Goal: Task Accomplishment & Management: Manage account settings

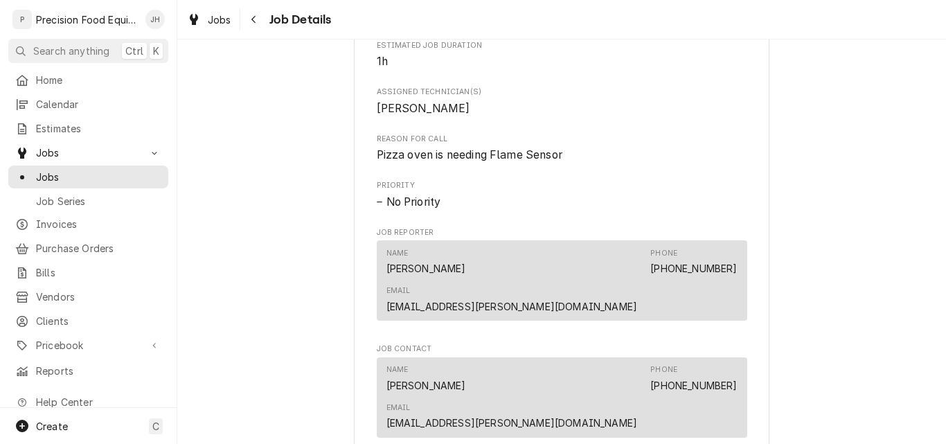
scroll to position [554, 0]
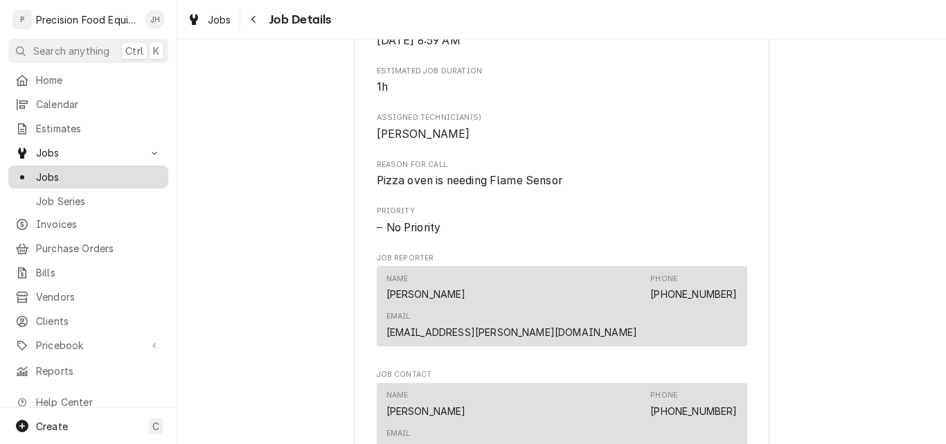
click at [71, 173] on span "Jobs" at bounding box center [98, 177] width 125 height 15
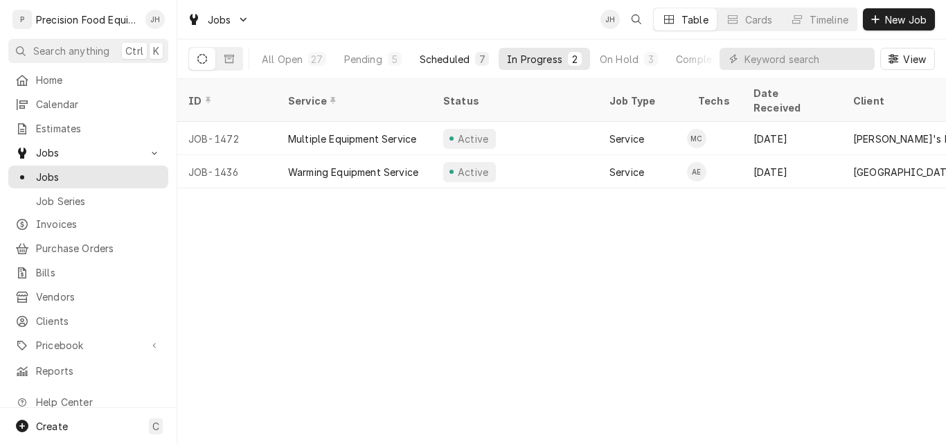
click at [433, 58] on div "Scheduled" at bounding box center [445, 59] width 50 height 15
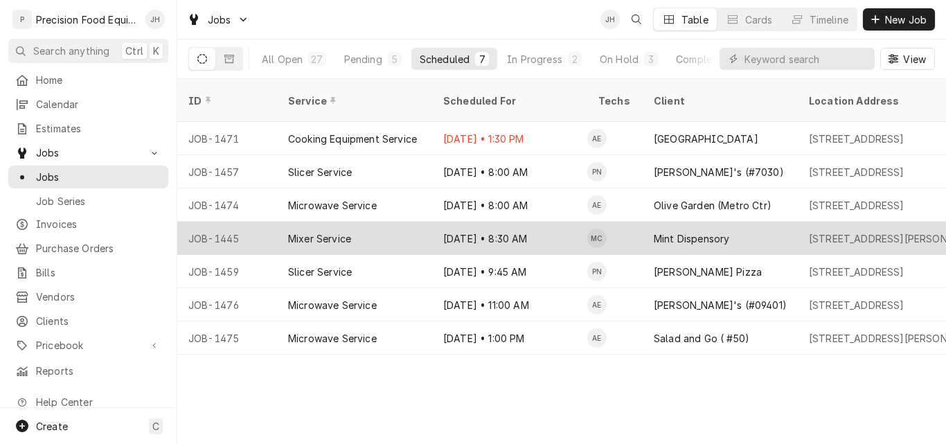
click at [337, 231] on div "Mixer Service" at bounding box center [319, 238] width 63 height 15
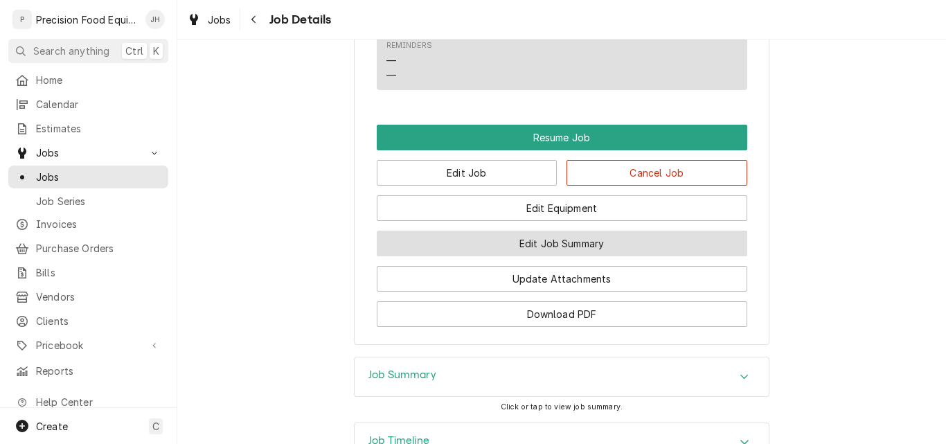
scroll to position [1178, 0]
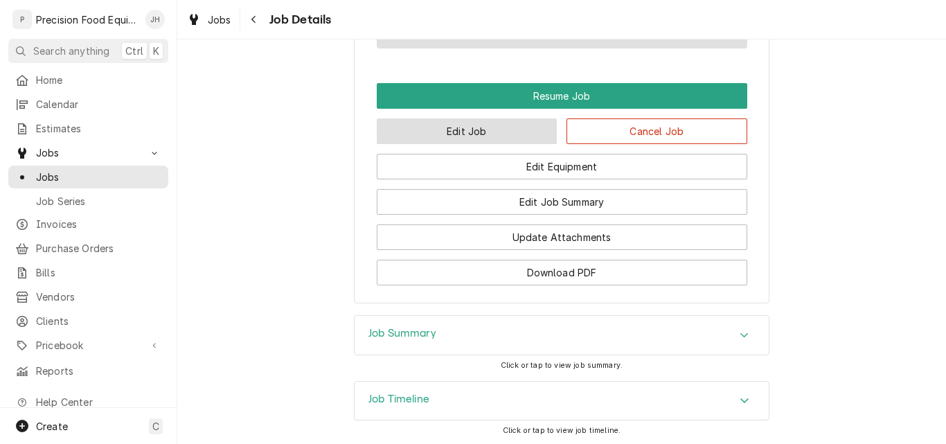
click at [500, 144] on button "Edit Job" at bounding box center [467, 131] width 181 height 26
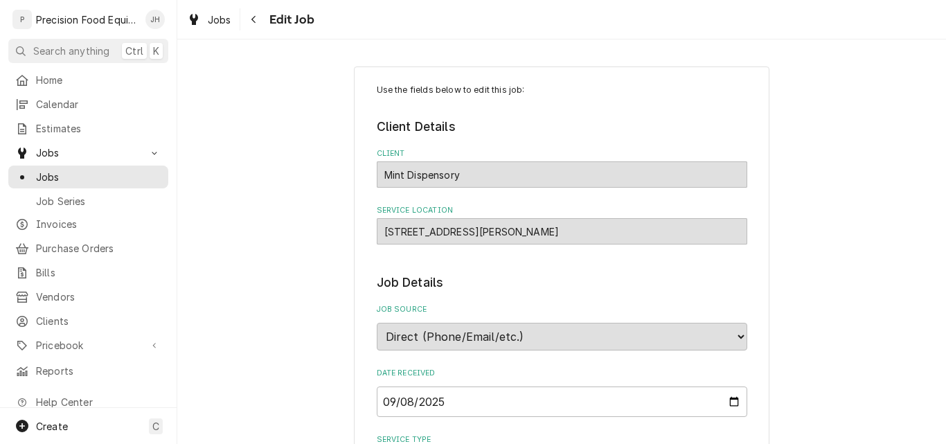
type textarea "x"
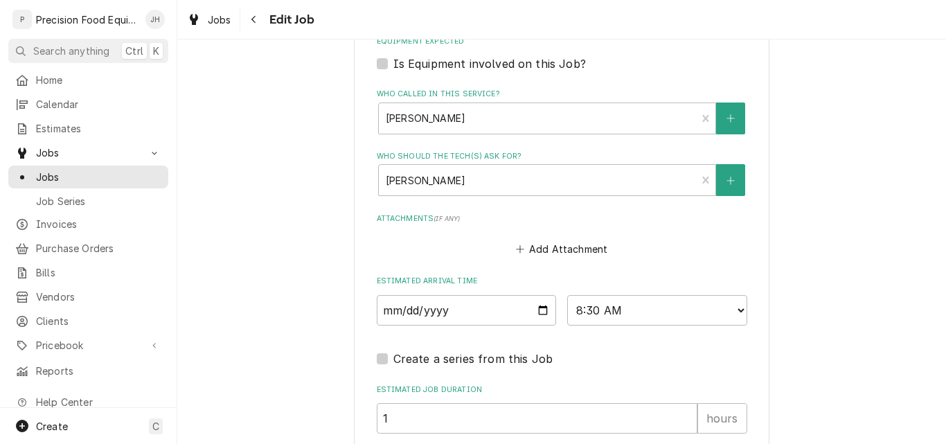
scroll to position [970, 0]
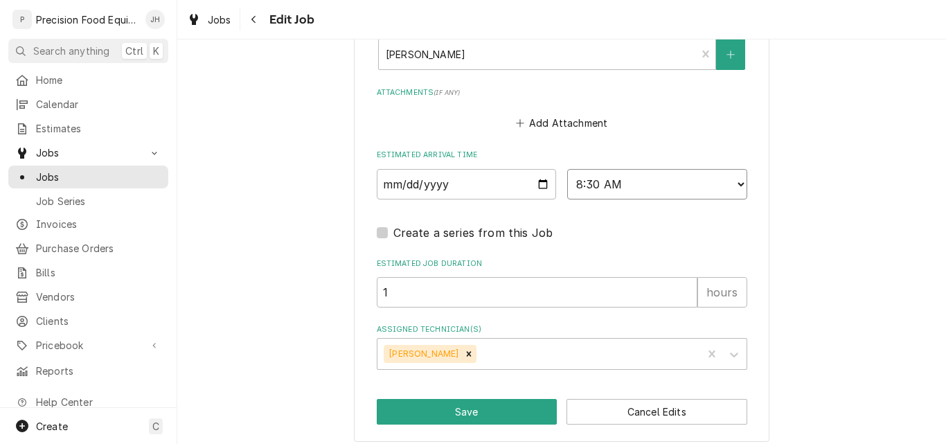
click at [734, 184] on select "AM / PM 6:00 AM 6:15 AM 6:30 AM 6:45 AM 7:00 AM 7:15 AM 7:30 AM 7:45 AM 8:00 AM…" at bounding box center [657, 184] width 180 height 30
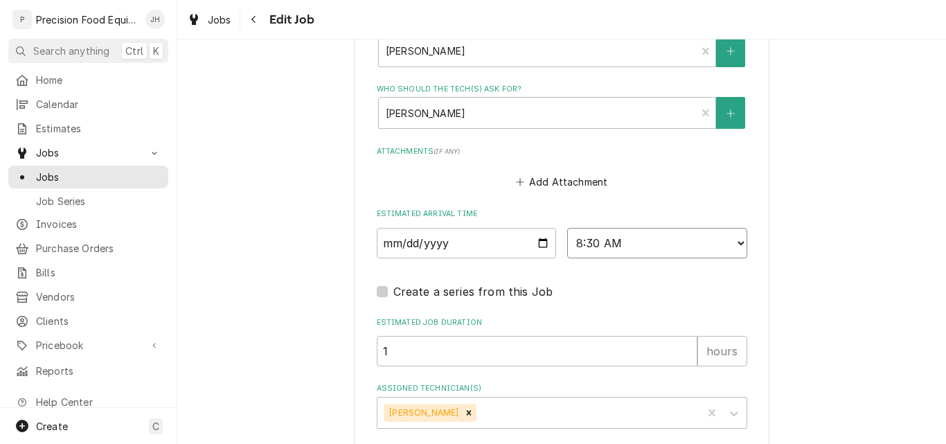
scroll to position [980, 0]
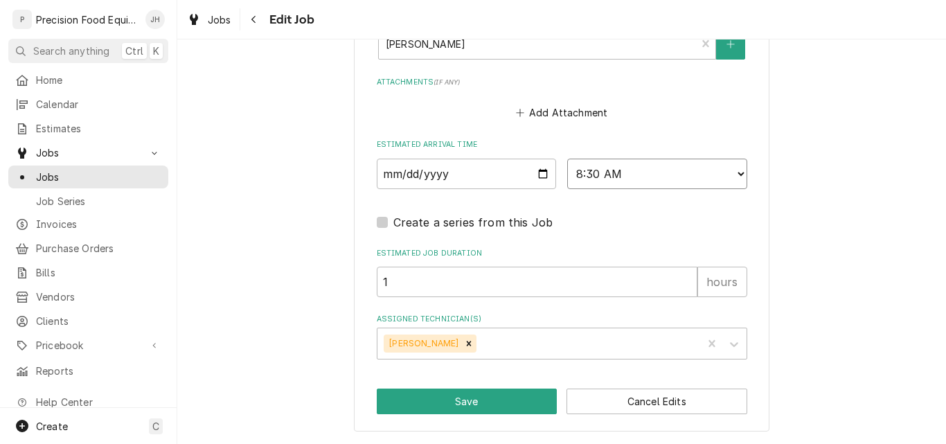
click at [734, 175] on select "AM / PM 6:00 AM 6:15 AM 6:30 AM 6:45 AM 7:00 AM 7:15 AM 7:30 AM 7:45 AM 8:00 AM…" at bounding box center [657, 174] width 180 height 30
select select "11:30:00"
click at [567, 159] on select "AM / PM 6:00 AM 6:15 AM 6:30 AM 6:45 AM 7:00 AM 7:15 AM 7:30 AM 7:45 AM 8:00 AM…" at bounding box center [657, 174] width 180 height 30
click at [472, 404] on button "Save" at bounding box center [467, 402] width 181 height 26
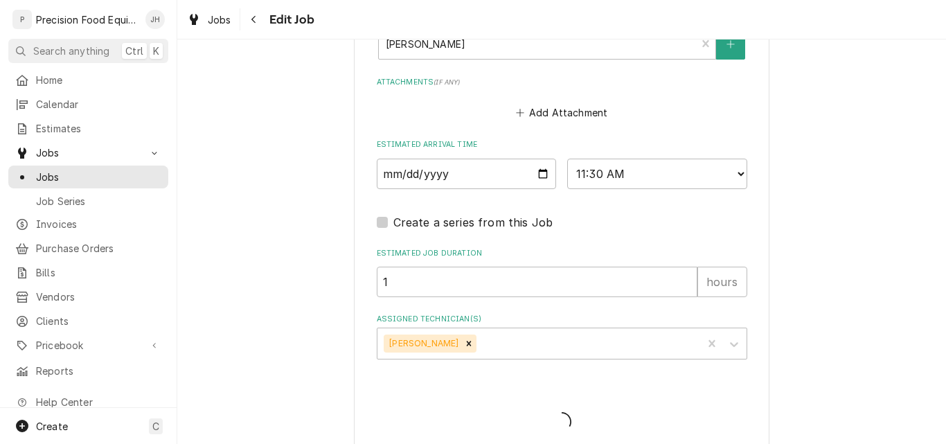
type textarea "x"
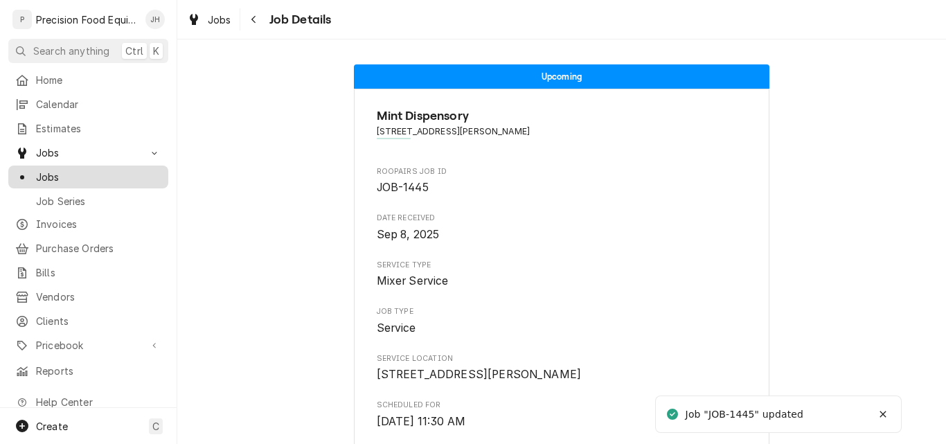
click at [71, 170] on span "Jobs" at bounding box center [98, 177] width 125 height 15
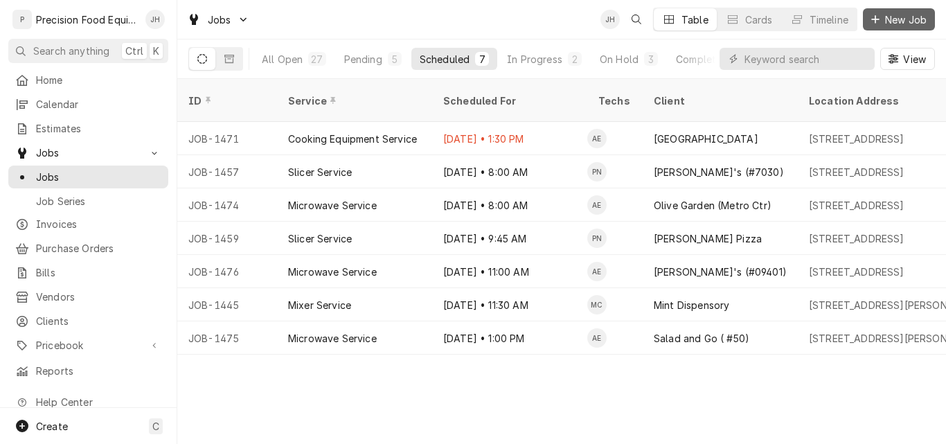
click at [901, 17] on span "New Job" at bounding box center [905, 19] width 47 height 15
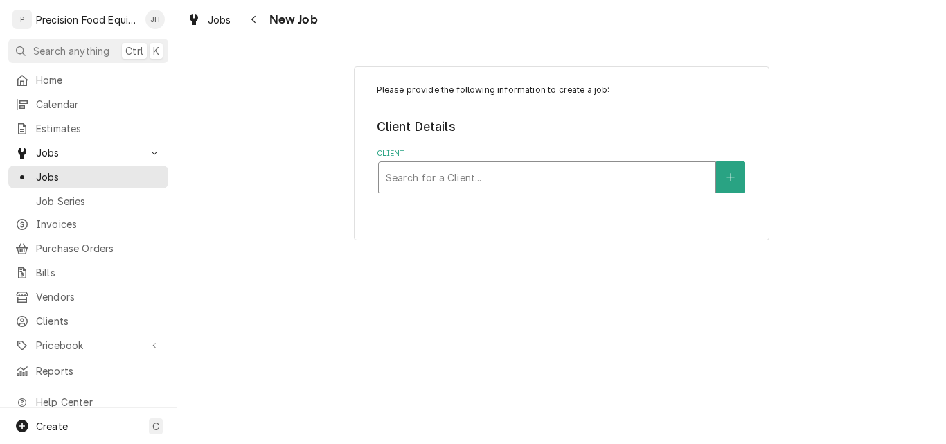
click at [446, 172] on div "Client" at bounding box center [547, 177] width 323 height 25
type input "superstit"
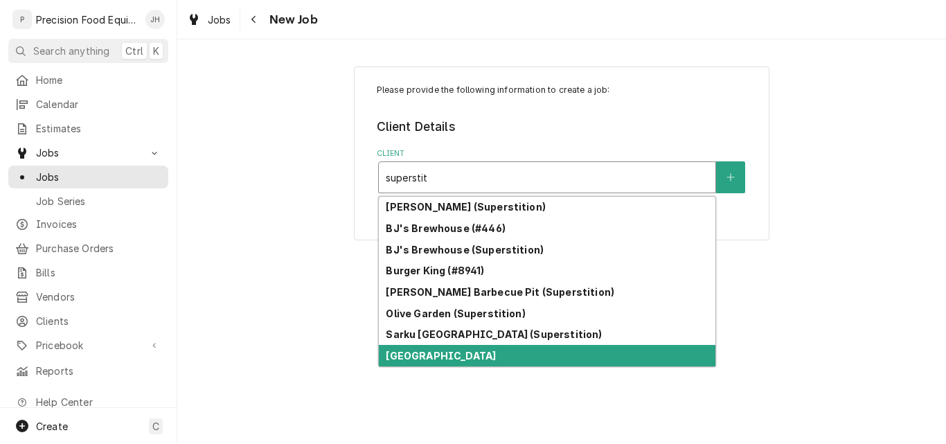
click at [496, 360] on strong "[GEOGRAPHIC_DATA]" at bounding box center [441, 356] width 110 height 12
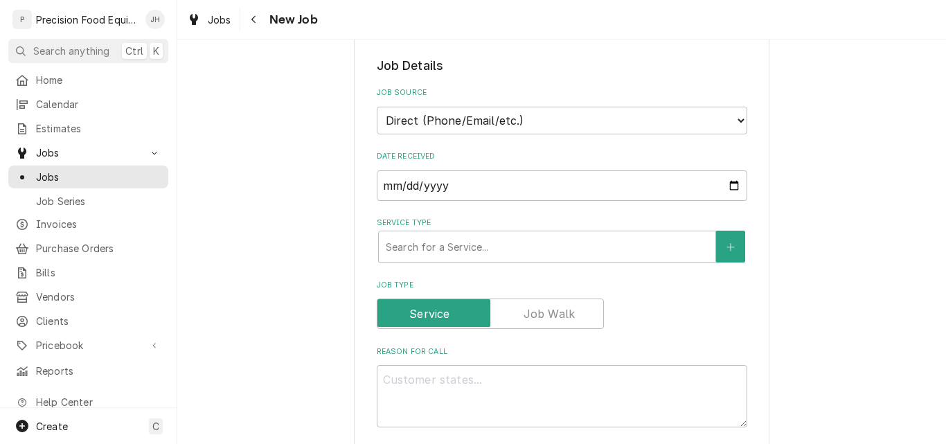
scroll to position [277, 0]
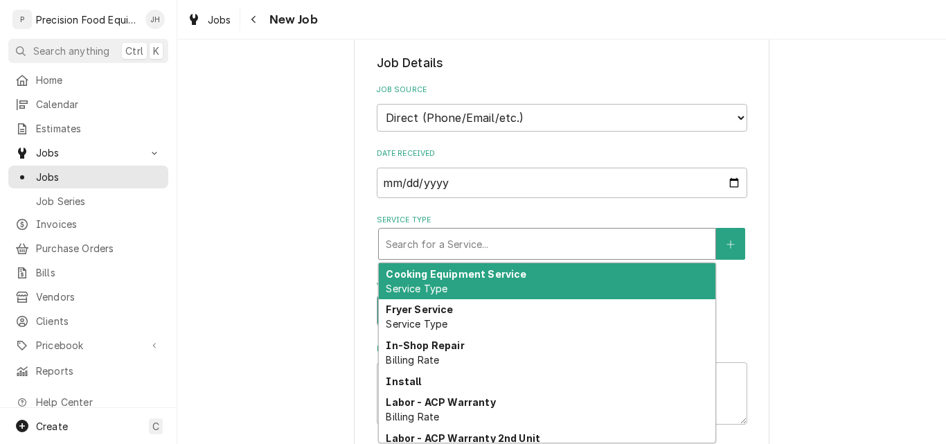
click at [443, 247] on div "Service Type" at bounding box center [547, 243] width 323 height 25
click at [598, 285] on div "Cooking Equipment Service Service Type" at bounding box center [547, 281] width 337 height 36
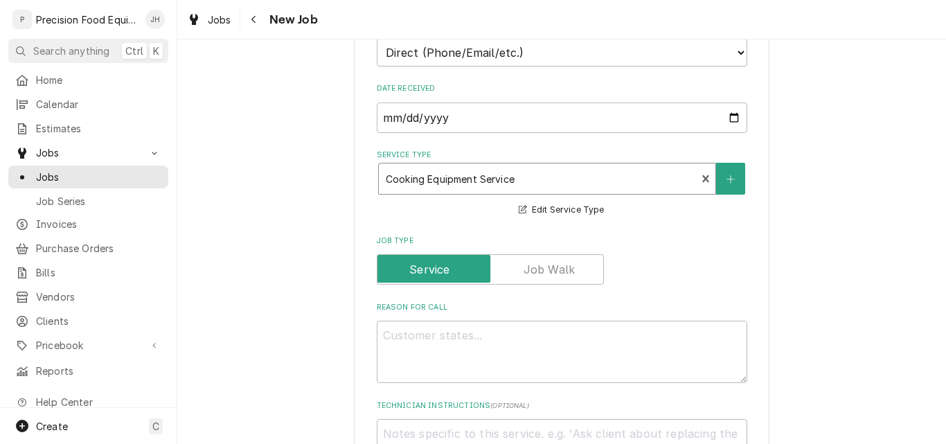
scroll to position [485, 0]
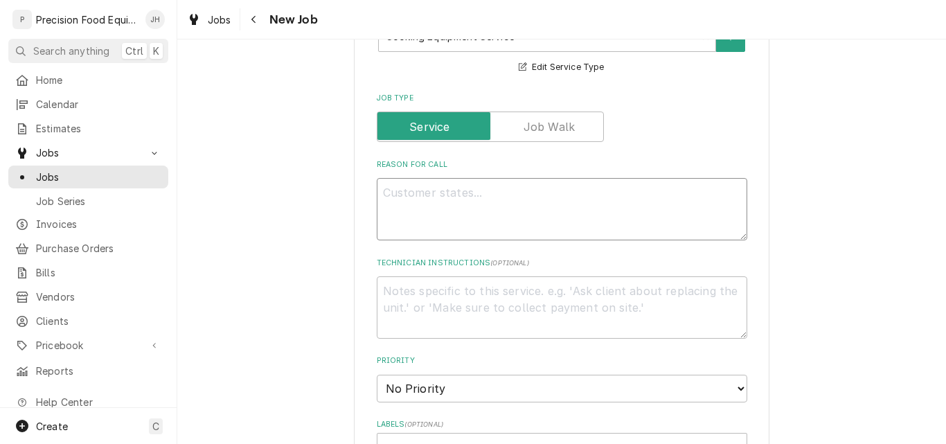
click at [420, 204] on textarea "Reason For Call" at bounding box center [562, 209] width 371 height 62
type textarea "x"
type textarea "H"
type textarea "x"
type textarea "Ha"
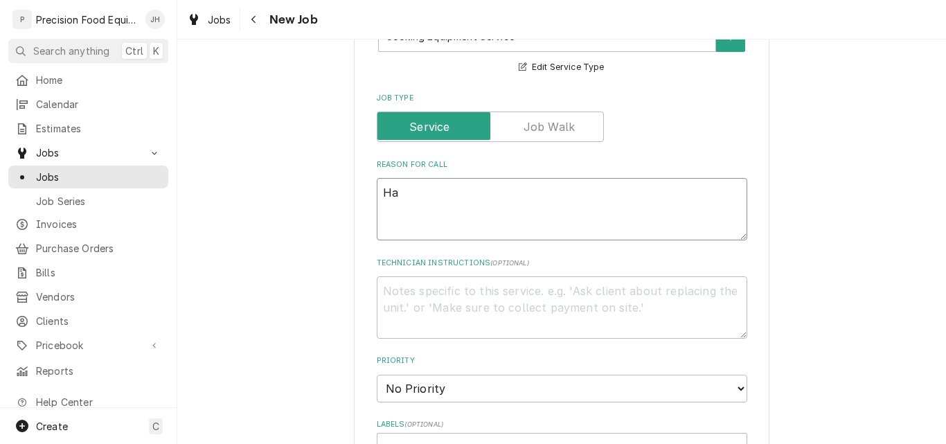
type textarea "x"
type textarea "Hal"
type textarea "x"
type textarea "Half"
type textarea "x"
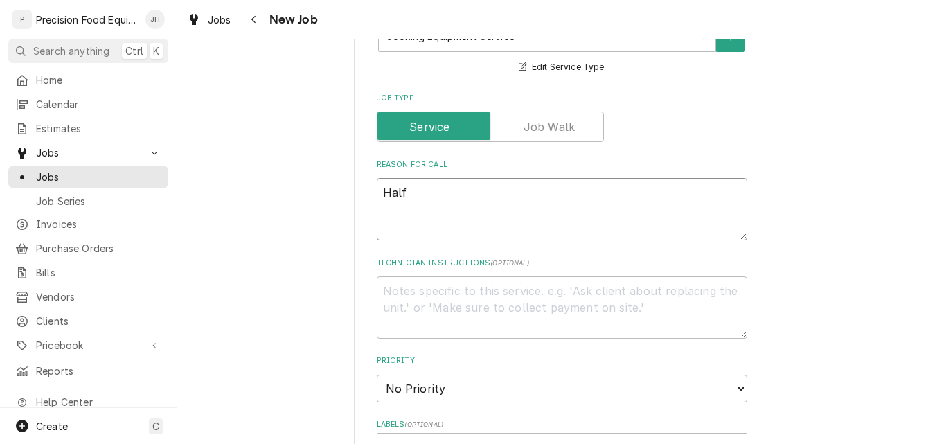
type textarea "Half"
type textarea "x"
type textarea "Half o"
type textarea "x"
type textarea "Half of"
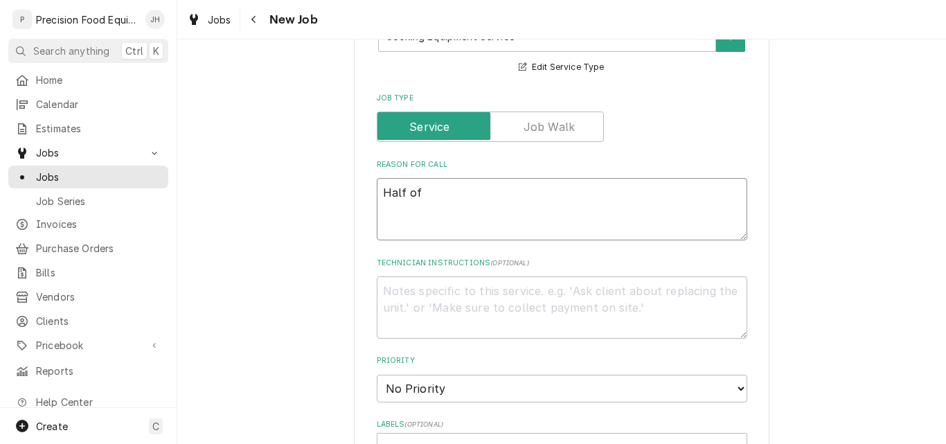
type textarea "x"
type textarea "Half of"
type textarea "x"
type textarea "Half of c"
type textarea "x"
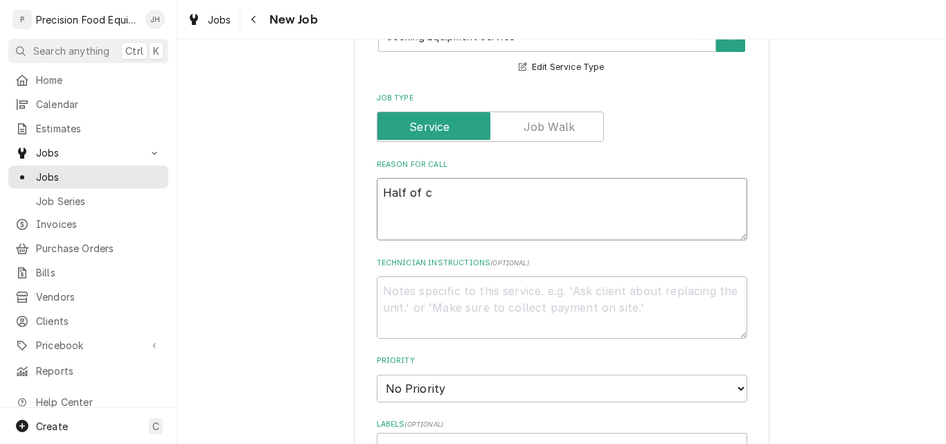
type textarea "Half of ch"
type textarea "x"
type textarea "Half of cha"
type textarea "x"
type textarea "Half of char"
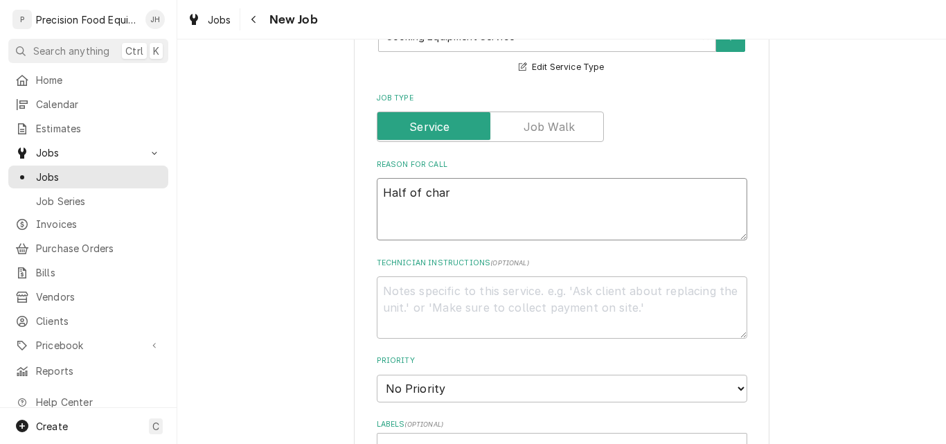
type textarea "x"
type textarea "Half of char"
type textarea "x"
type textarea "Half of char b"
type textarea "x"
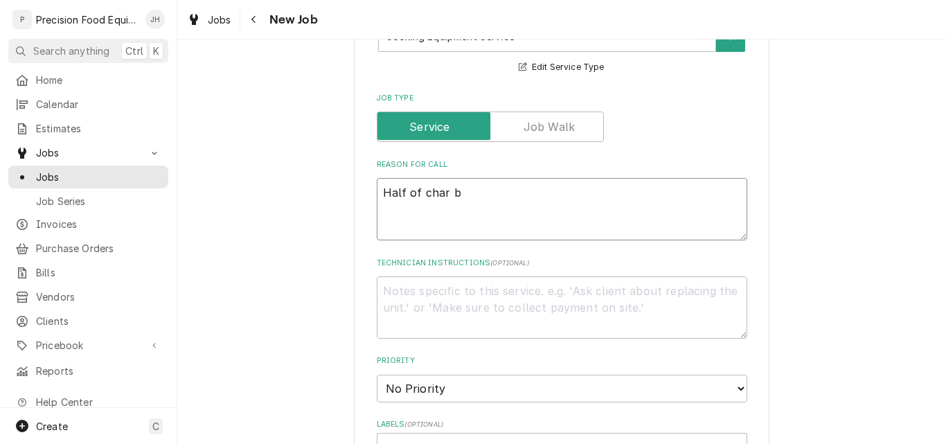
type textarea "Half of char br"
type textarea "x"
type textarea "Half of char bro"
type textarea "x"
type textarea "Half of char broi"
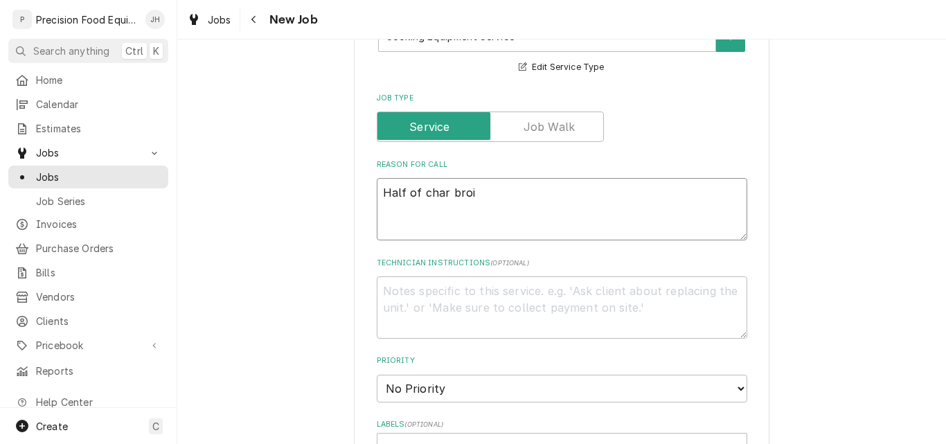
type textarea "x"
type textarea "Half of char broil"
type textarea "x"
type textarea "Half of char broile"
type textarea "x"
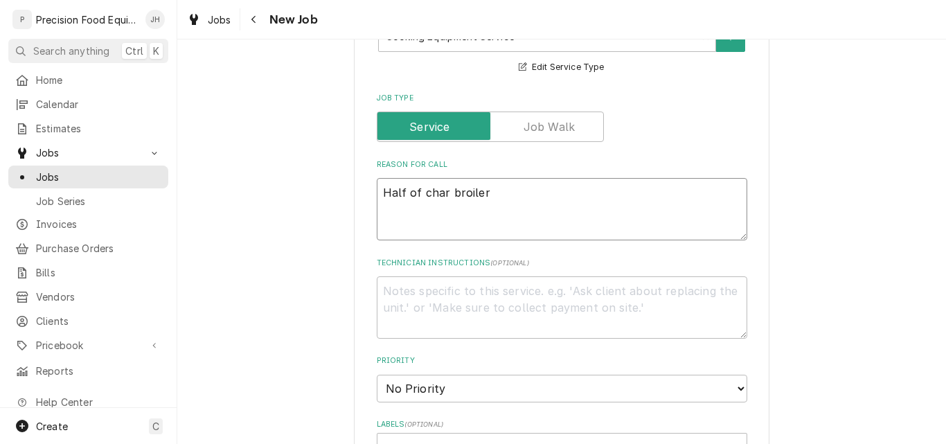
type textarea "Half of char broiler"
type textarea "x"
type textarea "Half of char broiler i"
type textarea "x"
type textarea "Half of char broiler is"
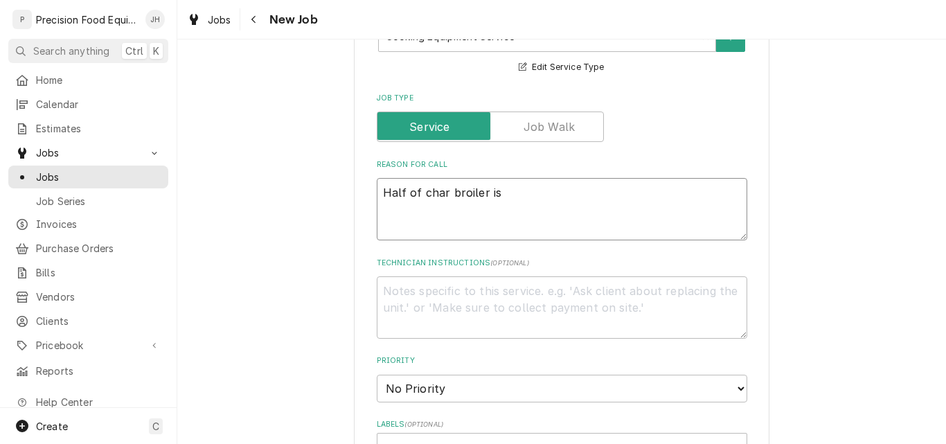
type textarea "x"
type textarea "Half of char broiler is"
type textarea "x"
type textarea "Half of char broiler is n"
type textarea "x"
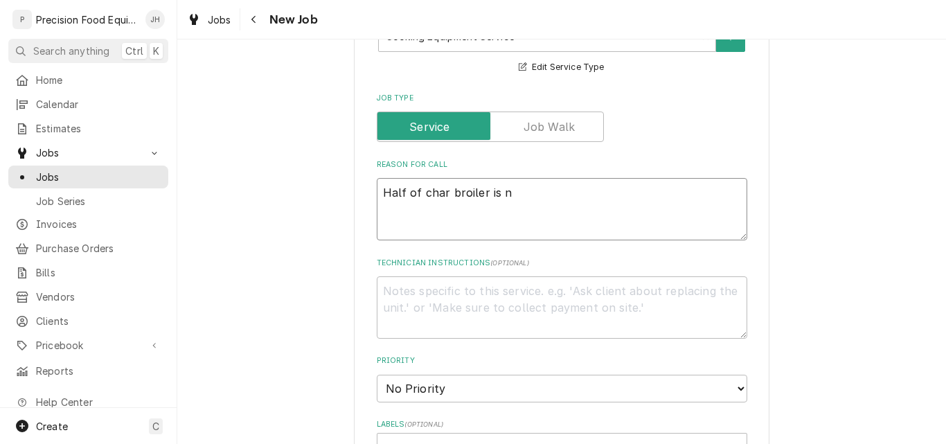
type textarea "Half of char broiler is no"
type textarea "x"
type textarea "Half of char broiler is not"
type textarea "x"
type textarea "Half of char broiler is not"
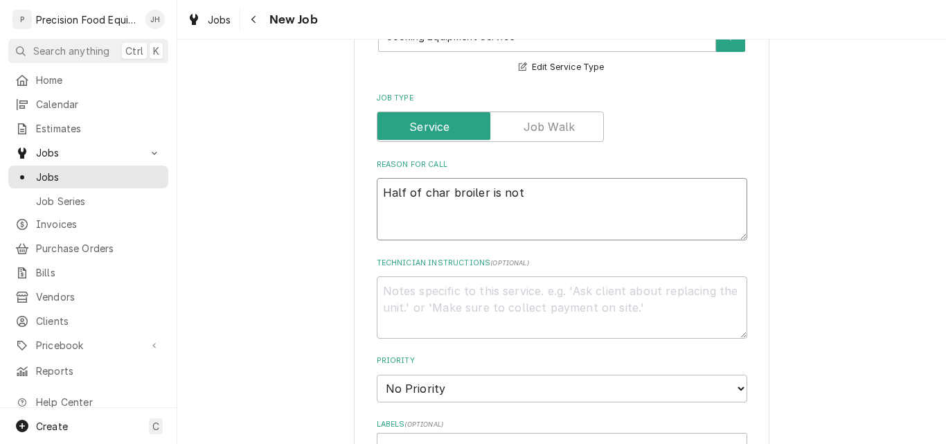
type textarea "x"
type textarea "Half of char broiler is not w"
type textarea "x"
type textarea "Half of char broiler is not wo"
type textarea "x"
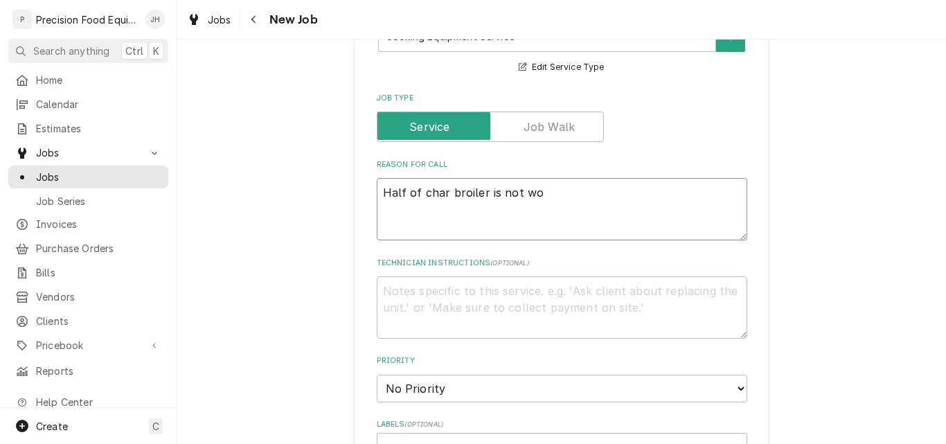
type textarea "Half of char broiler is not wor"
type textarea "x"
type textarea "Half of char broiler is not work"
type textarea "x"
type textarea "Half of char broiler is not worki"
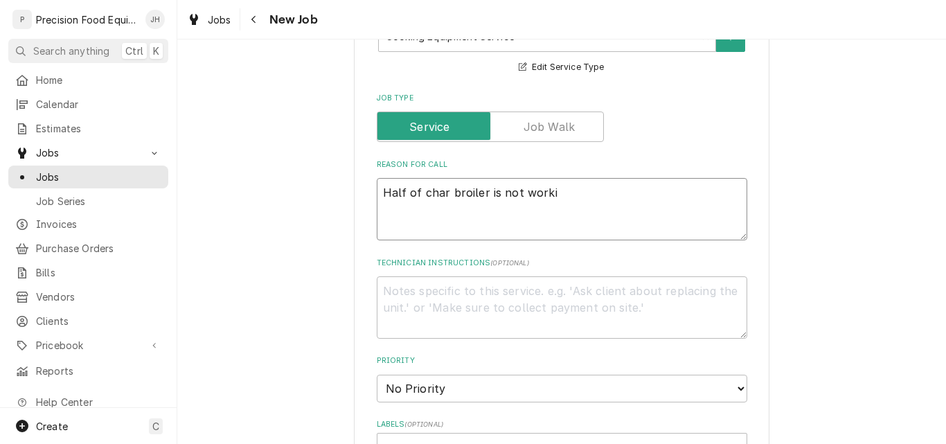
type textarea "x"
type textarea "Half of char broiler is not workin"
type textarea "x"
type textarea "Half of char broiler is not working"
type textarea "x"
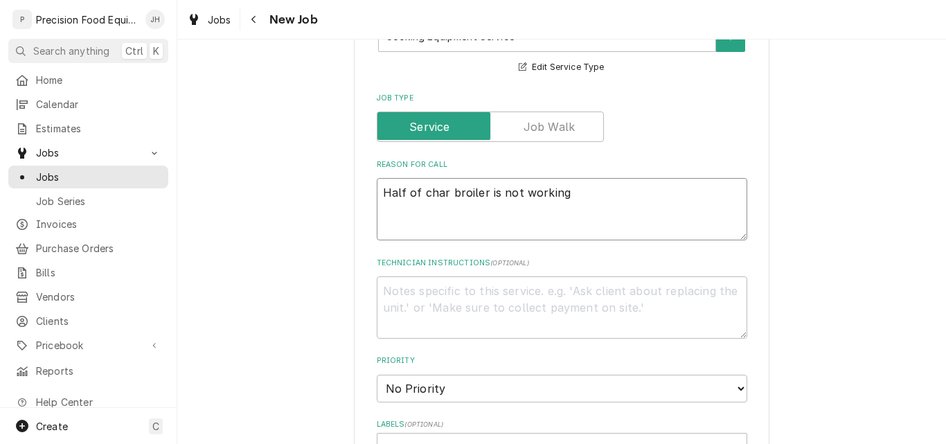
type textarea "Half of char broiler is not working"
type textarea "x"
type textarea "Half of char broiler is not working v"
type textarea "x"
type textarea "Half of char broiler is not working ve"
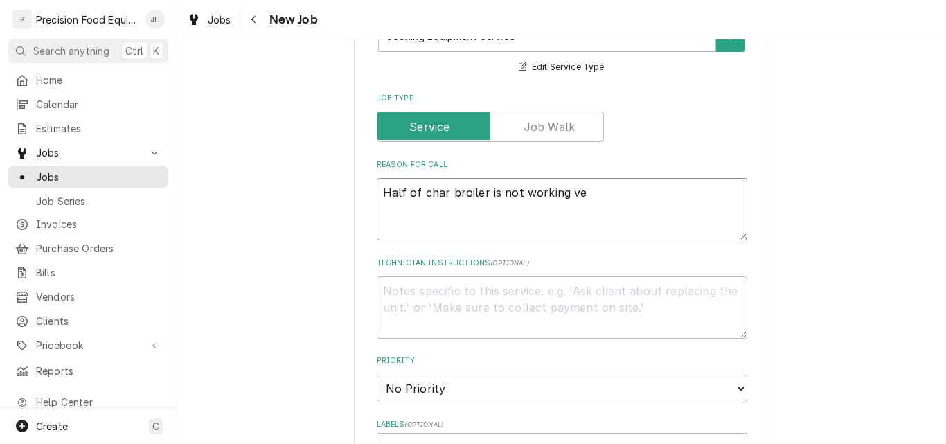
type textarea "x"
type textarea "Half of char broiler is not working ver"
type textarea "x"
type textarea "Half of char broiler is not working very"
type textarea "x"
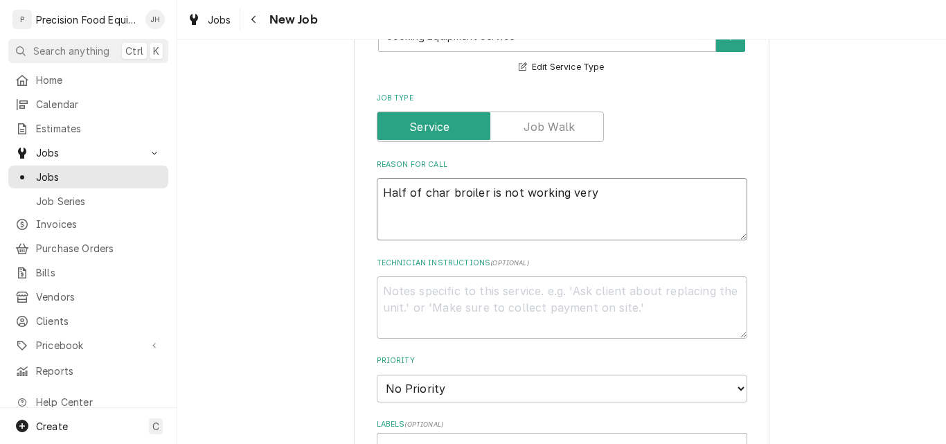
type textarea "Half of char broiler is not working very"
type textarea "x"
type textarea "Half of char broiler is not working very w"
type textarea "x"
type textarea "Half of char broiler is not working very we"
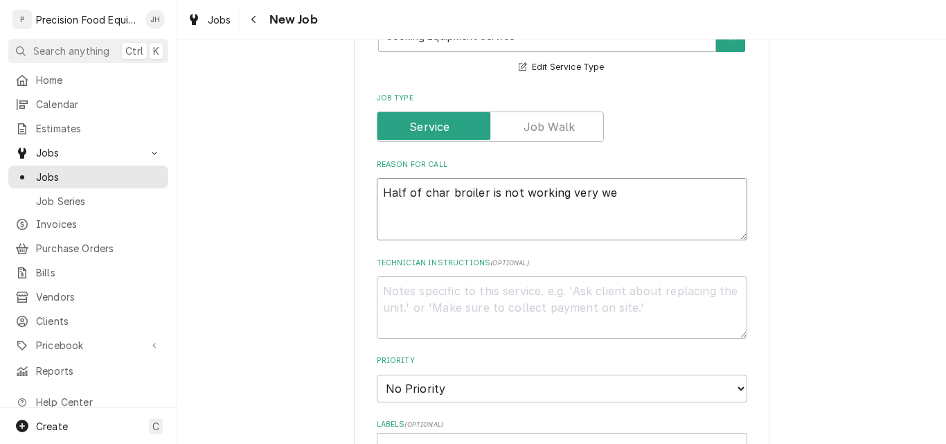
type textarea "x"
type textarea "Half of char broiler is not working very wel"
type textarea "x"
type textarea "Half of char broiler is not working very well"
type textarea "x"
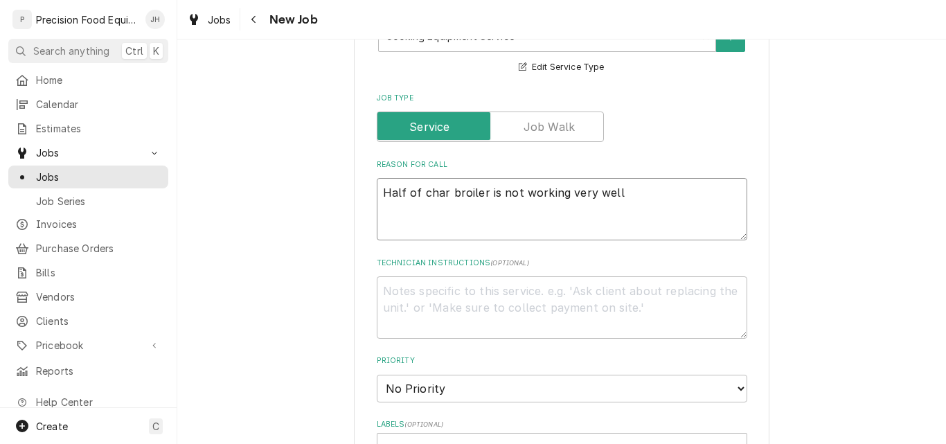
type textarea "Half of char broiler is not working very well."
type textarea "x"
type textarea "Half of char broiler is not working very well."
type textarea "x"
type textarea "Half of char broiler is not working very well. C"
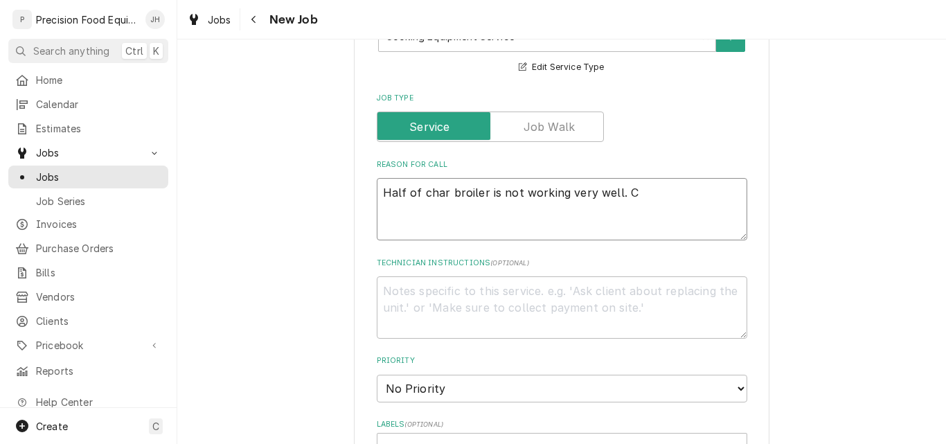
type textarea "x"
type textarea "Half of char broiler is not working very well. Cl"
type textarea "x"
type textarea "Half of char broiler is not working very well. Cle"
type textarea "x"
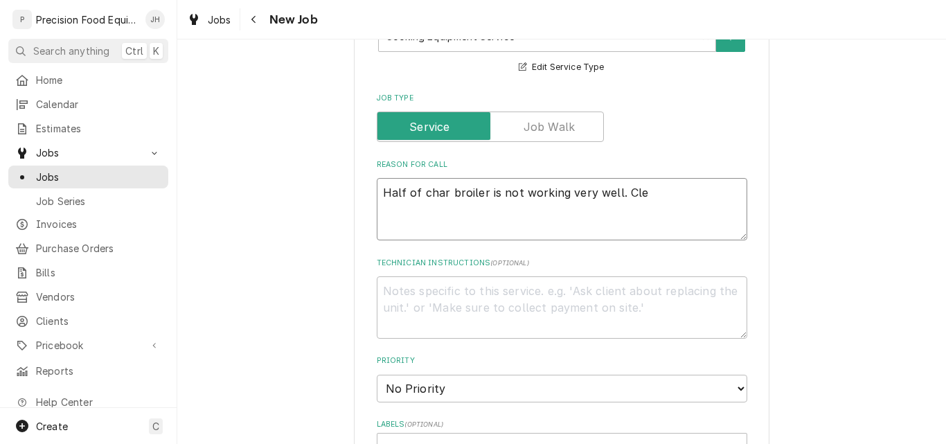
type textarea "Half of char broiler is not working very well. Clea"
type textarea "x"
type textarea "Half of char broiler is not working very well. Clean"
type textarea "x"
type textarea "Half of char broiler is not working very well. Clean"
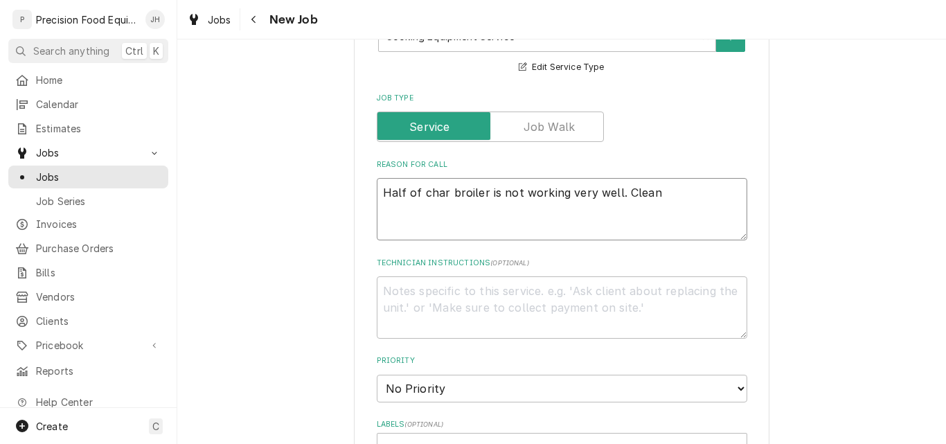
type textarea "x"
type textarea "Half of char broiler is not working very well. Clean o"
type textarea "x"
type textarea "Half of char broiler is not working very well. Clean or"
type textarea "x"
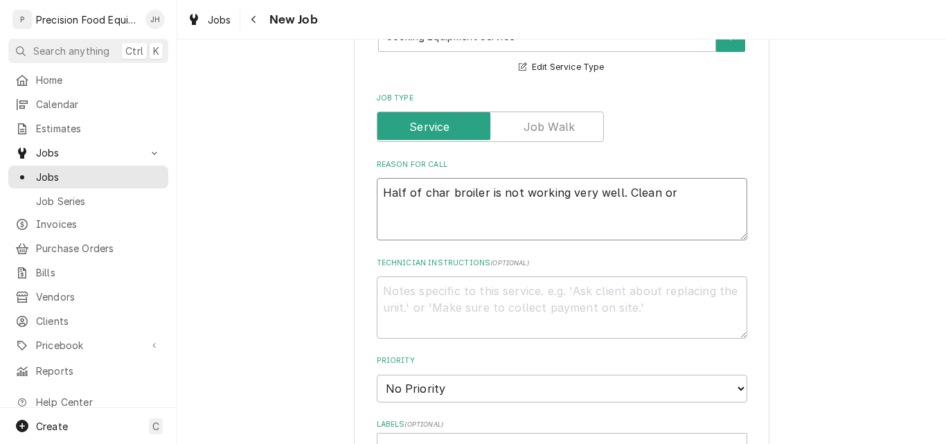
type textarea "Half of char broiler is not working very well. Clean ori"
type textarea "x"
type textarea "Half of char broiler is not working very well. Clean orif"
type textarea "x"
type textarea "Half of char broiler is not working very well. Clean orifi"
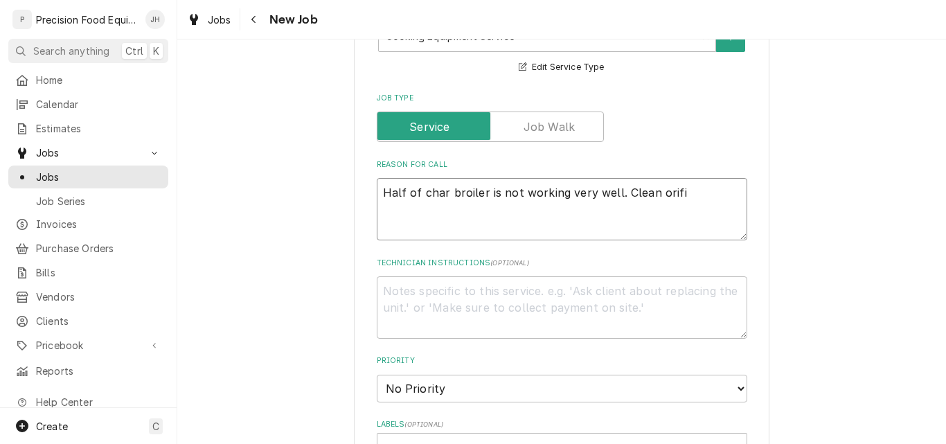
type textarea "x"
type textarea "Half of char broiler is not working very well. Clean orific"
type textarea "x"
type textarea "Half of char broiler is not working very well. Clean orifice"
type textarea "x"
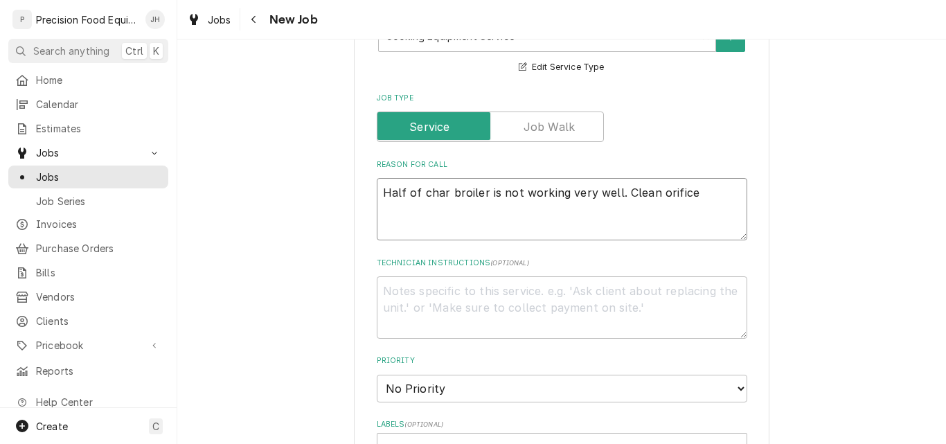
type textarea "Half of char broiler is not working very well. Clean orifices"
type textarea "x"
type textarea "Half of char broiler is not working very well. Clean orifices"
type textarea "x"
type textarea "Half of char broiler is not working very well. Clean orifices o"
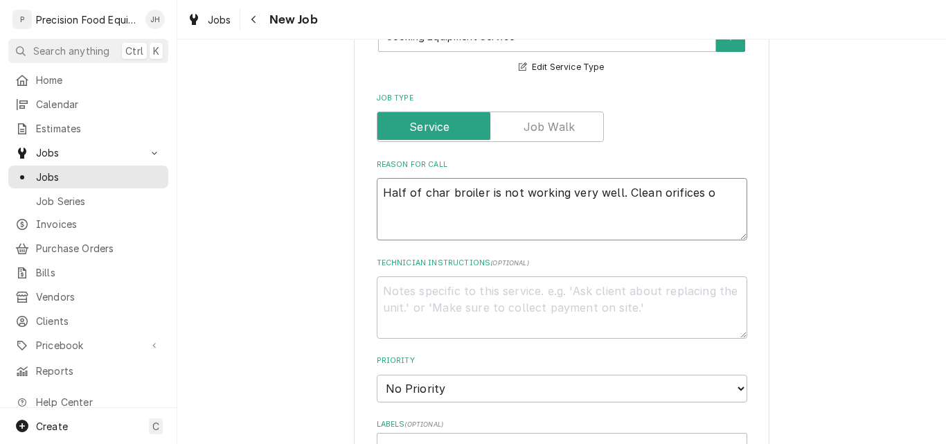
type textarea "x"
type textarea "Half of char broiler is not working very well. Clean orifices on"
type textarea "x"
type textarea "Half of char broiler is not working very well. Clean orifices on"
type textarea "x"
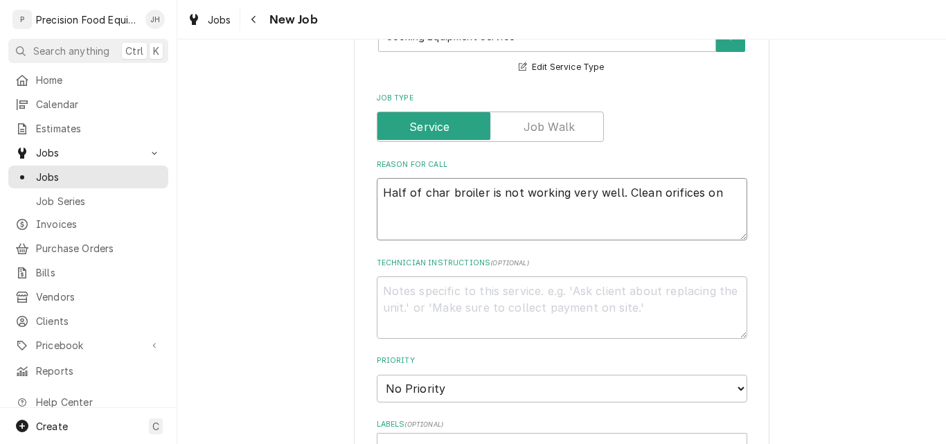
type textarea "Half of char broiler is not working very well. Clean orifices on b"
type textarea "x"
type textarea "Half of char broiler is not working very well. Clean orifices on bu"
type textarea "x"
type textarea "Half of char broiler is not working very well. Clean orifices on bur"
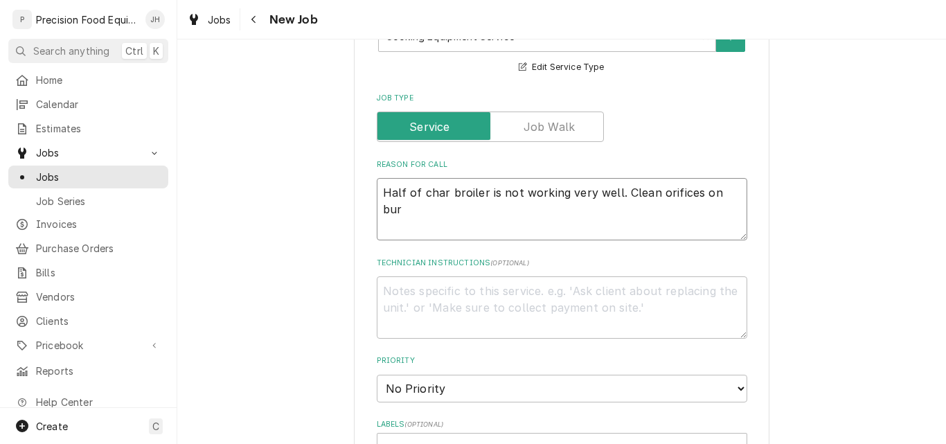
type textarea "x"
type textarea "Half of char broiler is not working very well. Clean orifices on burn"
type textarea "x"
type textarea "Half of char broiler is not working very well. Clean orifices on burne"
type textarea "x"
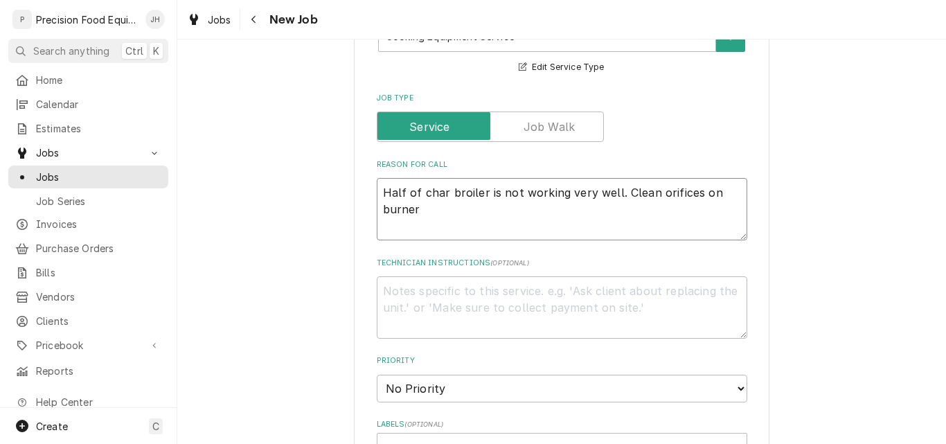
type textarea "Half of char broiler is not working very well. Clean orifices on burner"
type textarea "x"
type textarea "Half of char broiler is not working very well. Clean orifices on burner v"
type textarea "x"
type textarea "Half of char broiler is not working very well. Clean orifices on burner va"
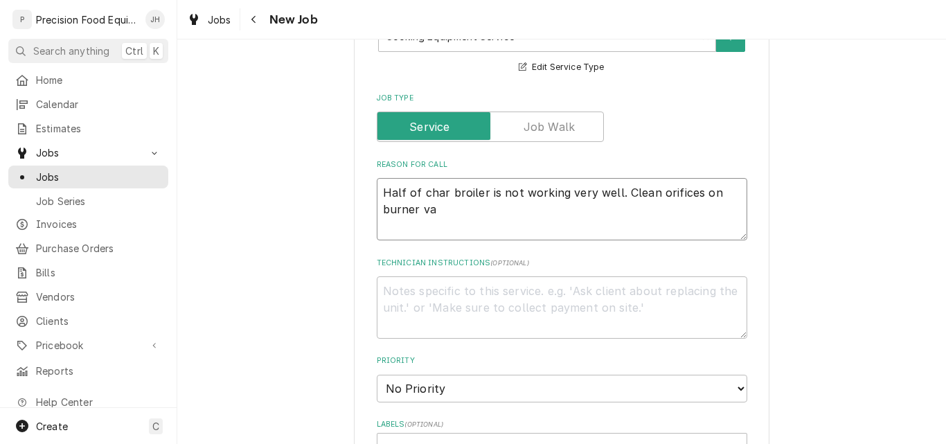
type textarea "x"
type textarea "Half of char broiler is not working very well. Clean orifices on burner val"
type textarea "x"
type textarea "Half of char broiler is not working very well. Clean orifices on burner vale"
type textarea "x"
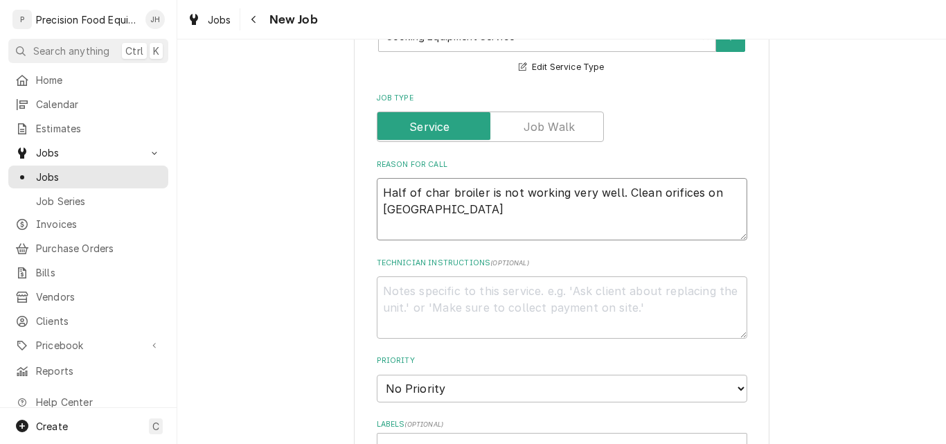
type textarea "Half of char broiler is not working very well. Clean orifices on burner vales"
type textarea "x"
type textarea "Half of char broiler is not working very well. Clean orifices on burner vales."
click at [441, 210] on textarea "Half of char broiler is not working very well. Clean orifices on burner vales." at bounding box center [562, 209] width 371 height 62
drag, startPoint x: 450, startPoint y: 210, endPoint x: 617, endPoint y: 190, distance: 168.1
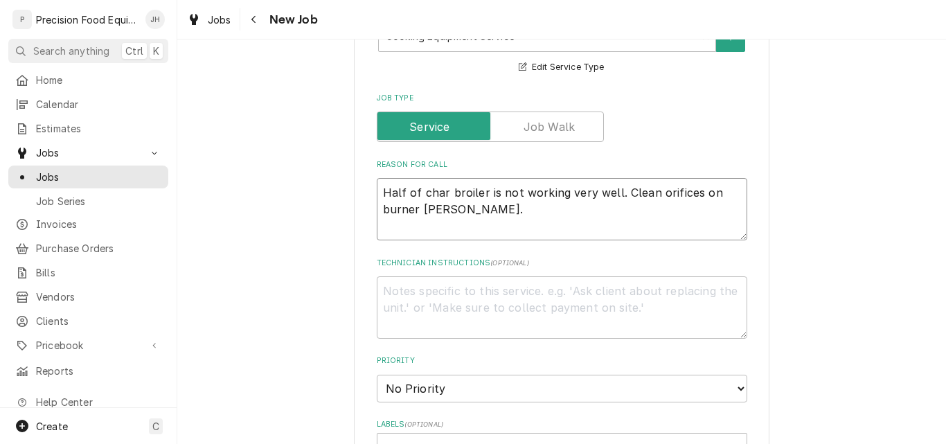
click at [617, 190] on textarea "Half of char broiler is not working very well. Clean orifices on burner vales." at bounding box center [562, 209] width 371 height 62
type textarea "x"
type textarea "Half of char broiler is not working very well."
type textarea "x"
type textarea "Half of char broiler is not working very well."
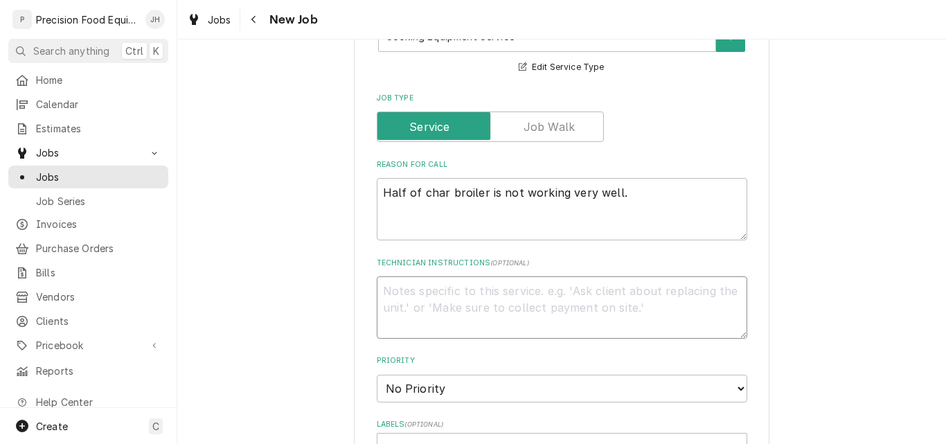
click at [400, 287] on textarea "Technician Instructions ( optional )" at bounding box center [562, 307] width 371 height 62
paste textarea "Clean orifices on burner vales."
type textarea "x"
type textarea "Clean orifices on burner vales."
type textarea "x"
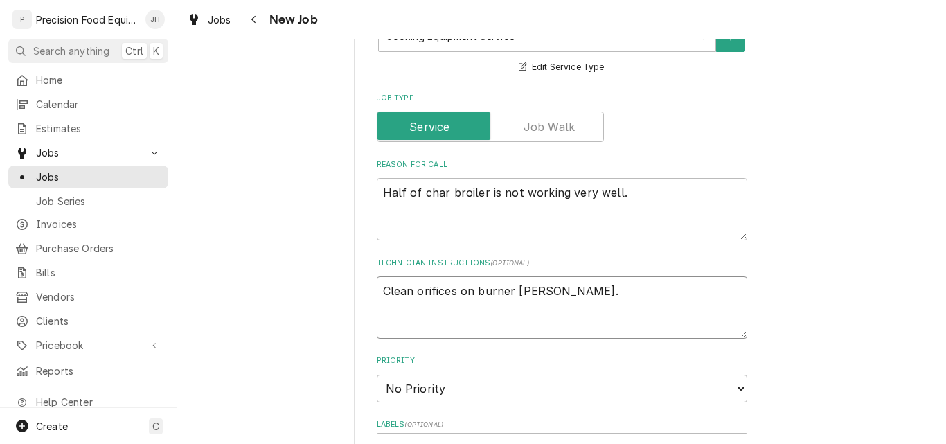
type textarea "Clean orifices on burner vales."
type textarea "x"
type textarea "Clean orifices on burner vales. P"
type textarea "x"
type textarea "Clean orifices on burner vales. Po"
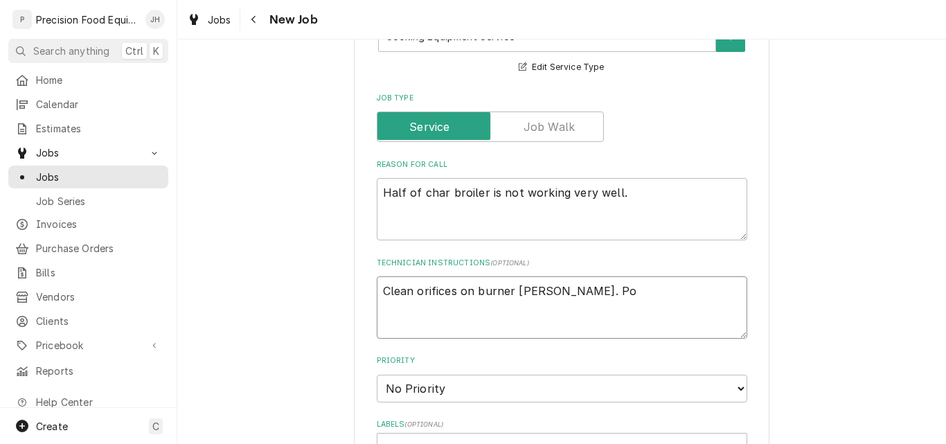
type textarea "x"
type textarea "Clean orifices on burner vales. Pos"
type textarea "x"
type textarea "Clean orifices on burner vales. Poss"
type textarea "x"
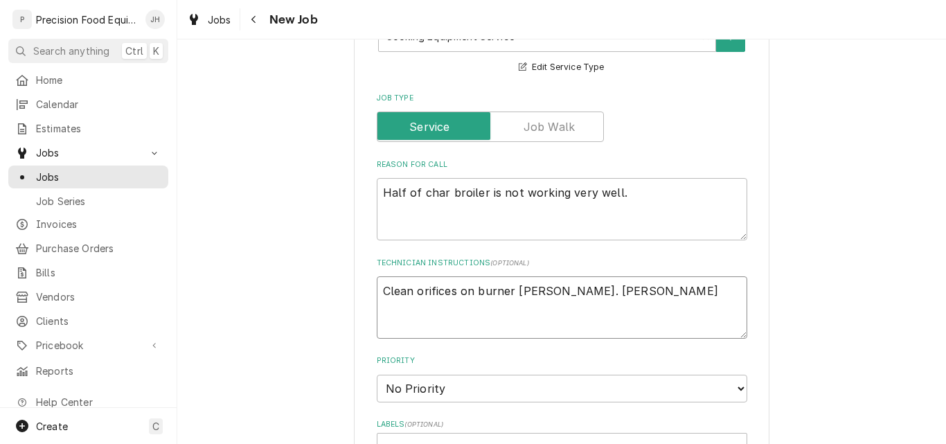
type textarea "Clean orifices on burner vales. Possi"
type textarea "x"
type textarea "Clean orifices on burner vales. Possib"
type textarea "x"
type textarea "Clean orifices on burner vales. Possibl"
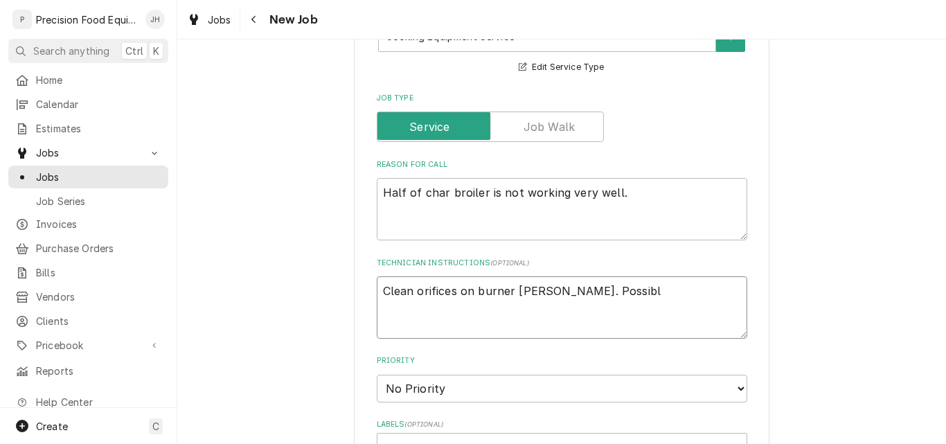
type textarea "x"
type textarea "Clean orifices on burner vales. Possible"
type textarea "x"
type textarea "Clean orifices on burner vales. Possible"
type textarea "x"
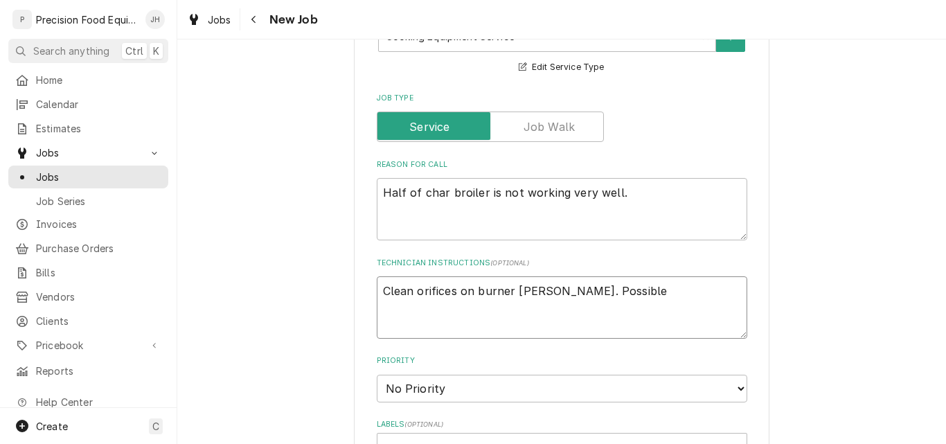
type textarea "Clean orifices on burner vales. Possible r"
type textarea "x"
type textarea "Clean orifices on burner vales. Possible re"
type textarea "x"
type textarea "Clean orifices on burner vales. Possible reg"
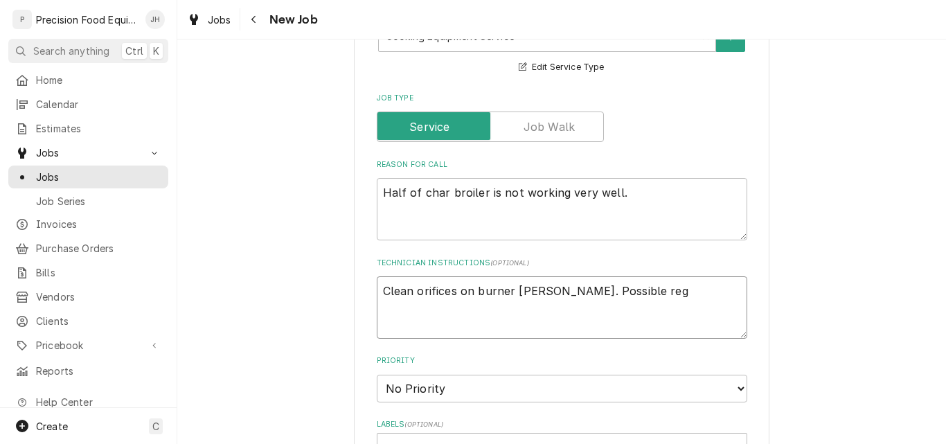
type textarea "x"
type textarea "Clean orifices on burner vales. Possible regu"
type textarea "x"
type textarea "Clean orifices on burner vales. Possible regul"
type textarea "x"
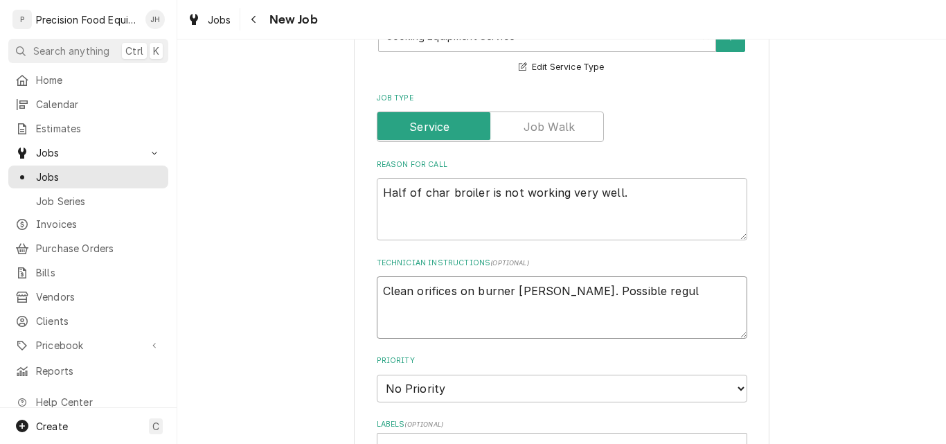
type textarea "Clean orifices on burner vales. Possible regula"
type textarea "x"
type textarea "Clean orifices on burner vales. Possible regulat"
type textarea "x"
type textarea "Clean orifices on burner vales. Possible regulato"
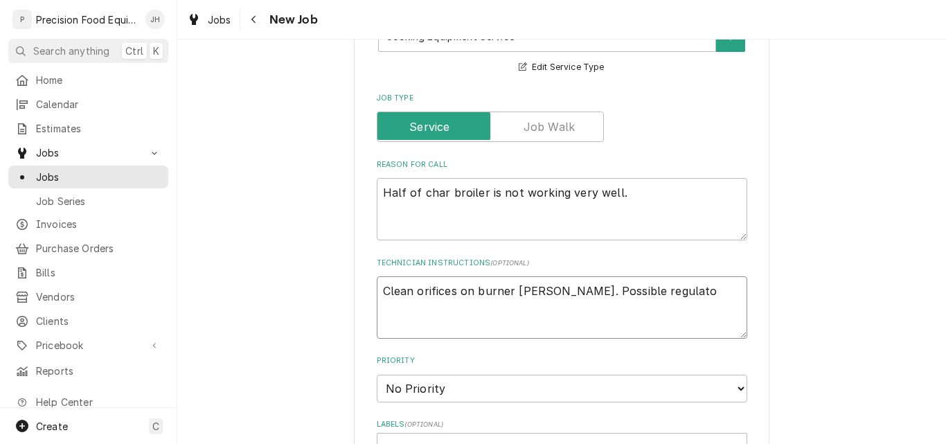
type textarea "x"
type textarea "Clean orifices on burner vales. Possible regulator"
type textarea "x"
type textarea "Clean orifices on burner vales. Possible regulator."
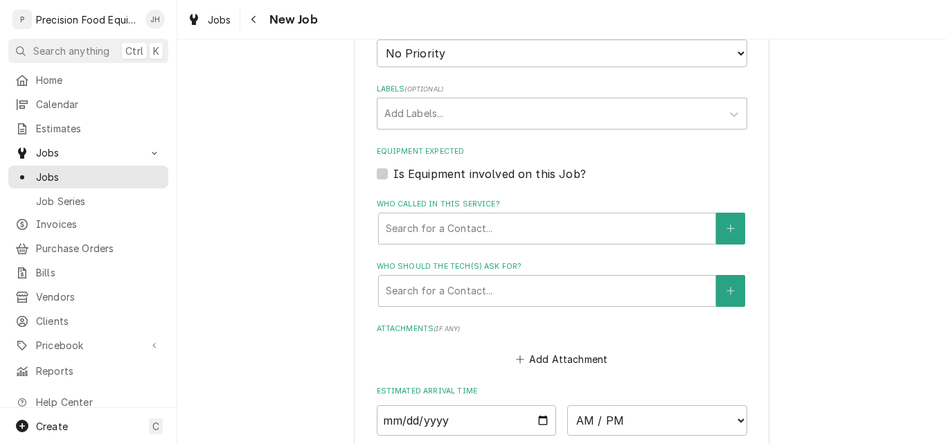
scroll to position [900, 0]
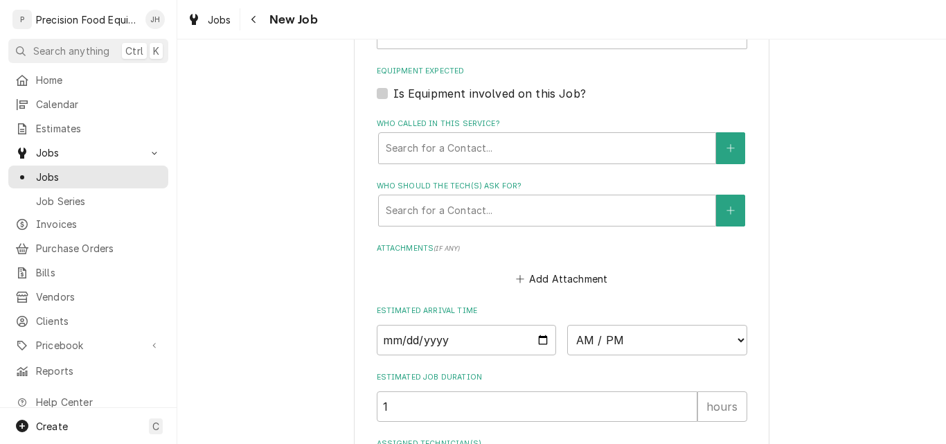
click at [408, 97] on label "Is Equipment involved on this Job?" at bounding box center [489, 93] width 193 height 17
click at [408, 97] on input "Equipment Expected" at bounding box center [578, 100] width 371 height 30
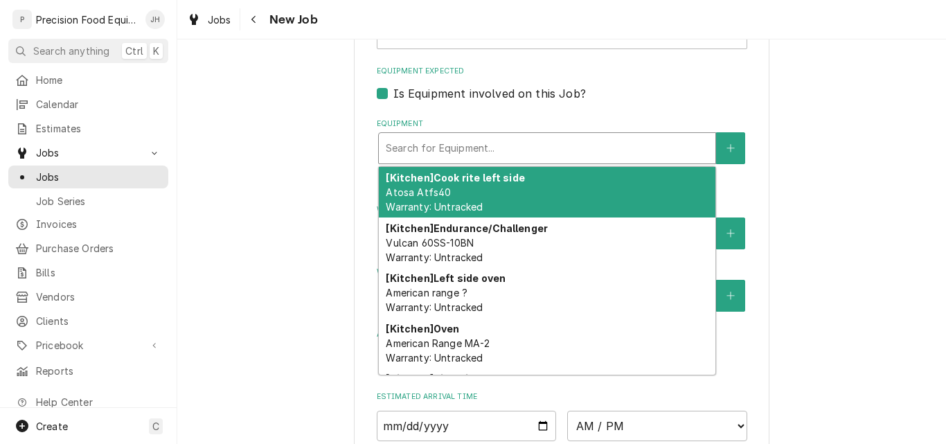
click at [413, 148] on div "Equipment" at bounding box center [547, 148] width 323 height 25
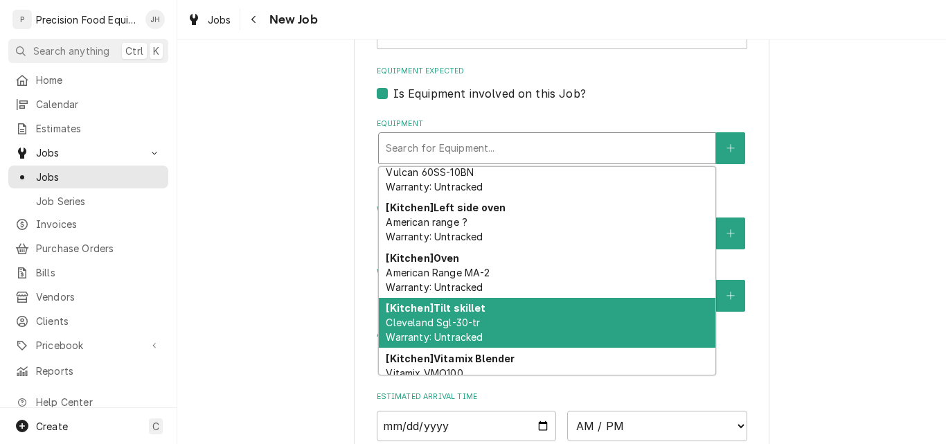
scroll to position [0, 0]
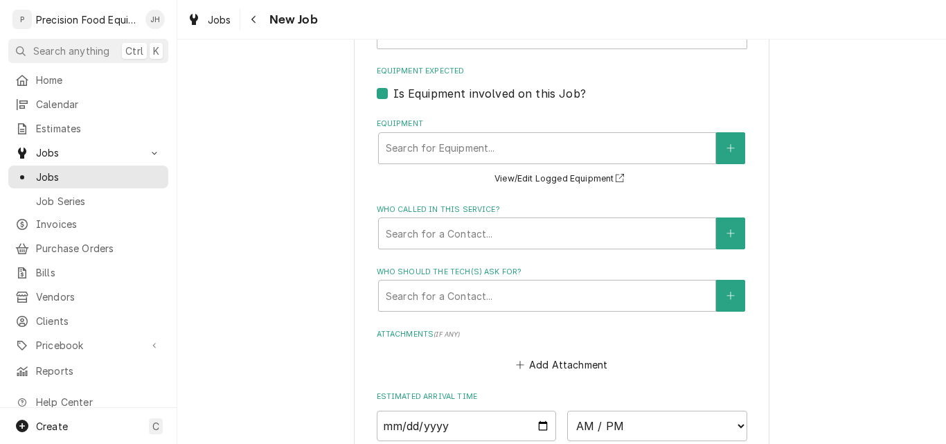
click at [631, 92] on div "Is Equipment involved on this Job?" at bounding box center [562, 93] width 371 height 17
click at [393, 91] on label "Is Equipment involved on this Job?" at bounding box center [489, 93] width 193 height 17
click at [393, 91] on input "Equipment Expected" at bounding box center [578, 100] width 371 height 30
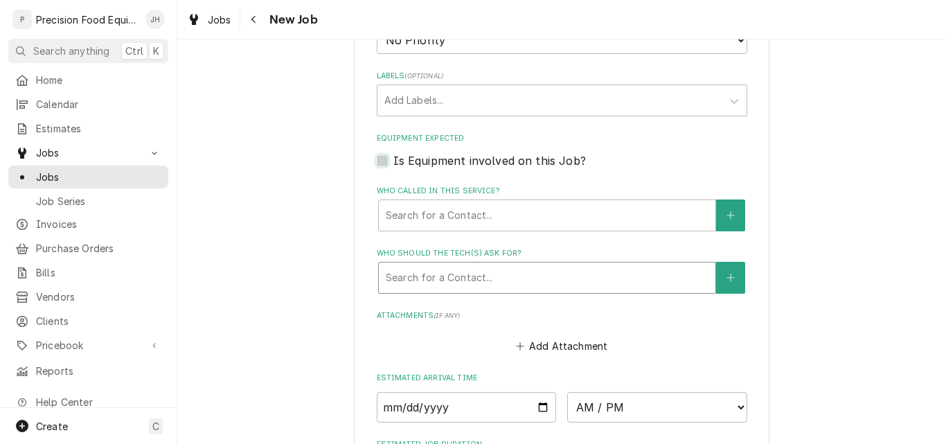
scroll to position [693, 0]
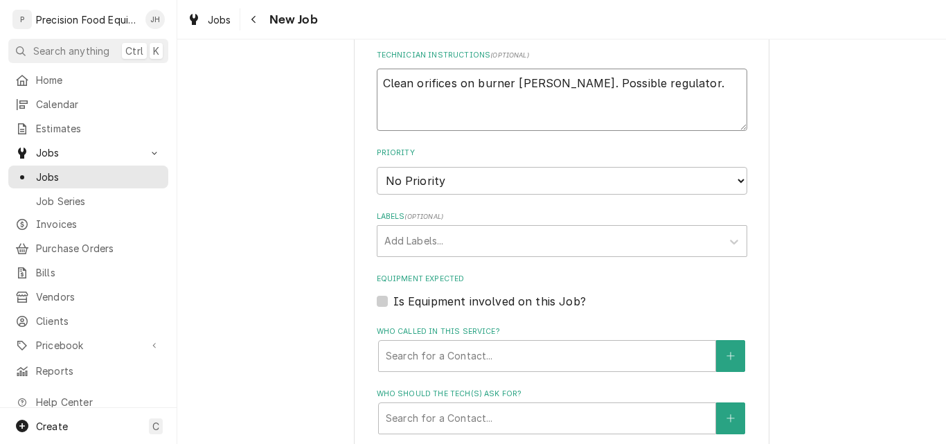
click at [661, 85] on textarea "Clean orifices on burner vales. Possible regulator." at bounding box center [562, 100] width 371 height 62
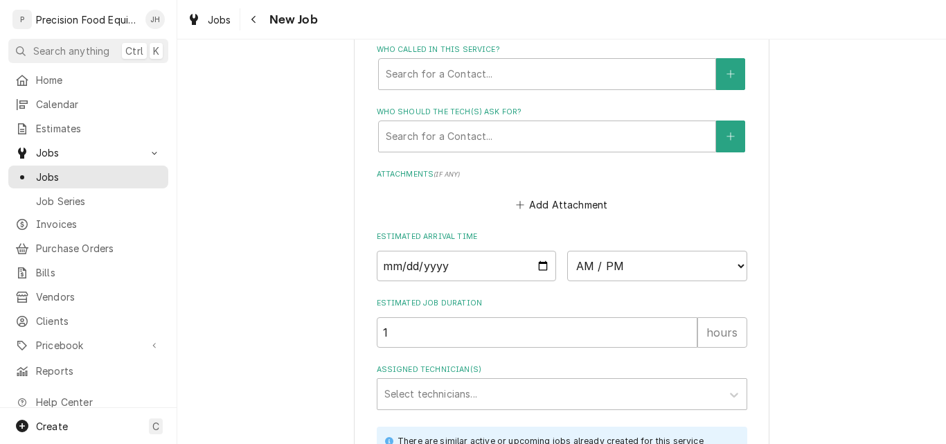
scroll to position [1108, 0]
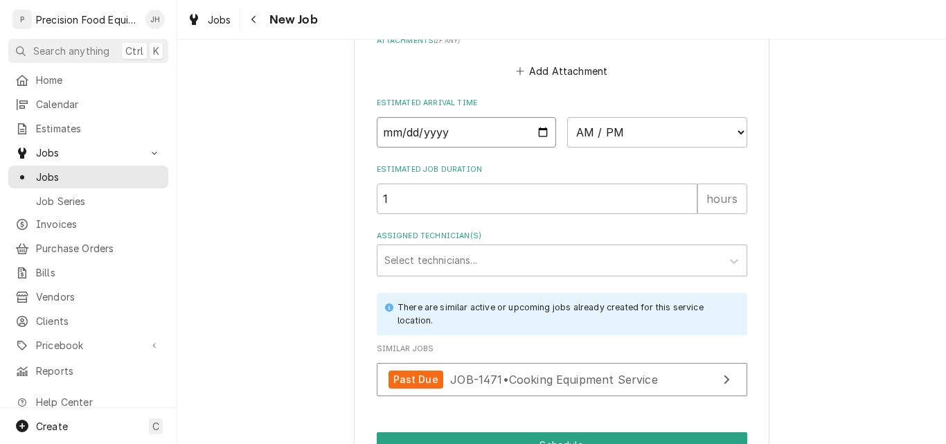
click at [542, 134] on input "Date" at bounding box center [467, 132] width 180 height 30
click at [660, 125] on select "AM / PM 6:00 AM 6:15 AM 6:30 AM 6:45 AM 7:00 AM 7:15 AM 7:30 AM 7:45 AM 8:00 AM…" at bounding box center [657, 132] width 180 height 30
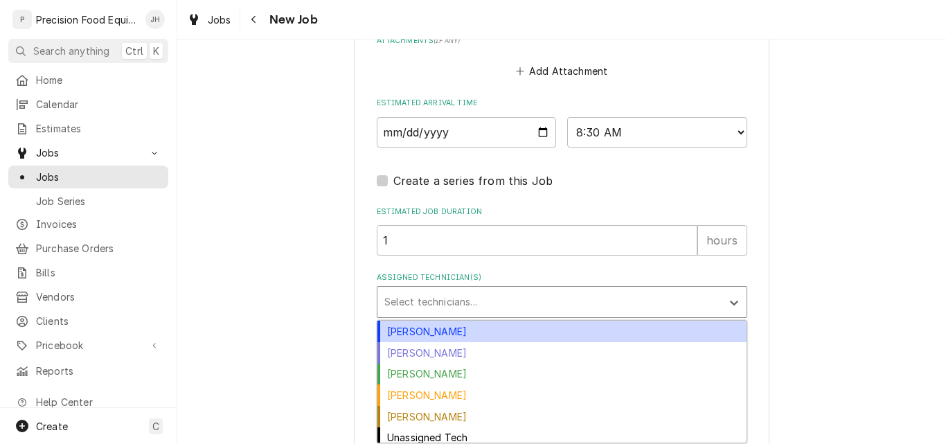
click at [413, 305] on div "Assigned Technician(s)" at bounding box center [549, 302] width 330 height 25
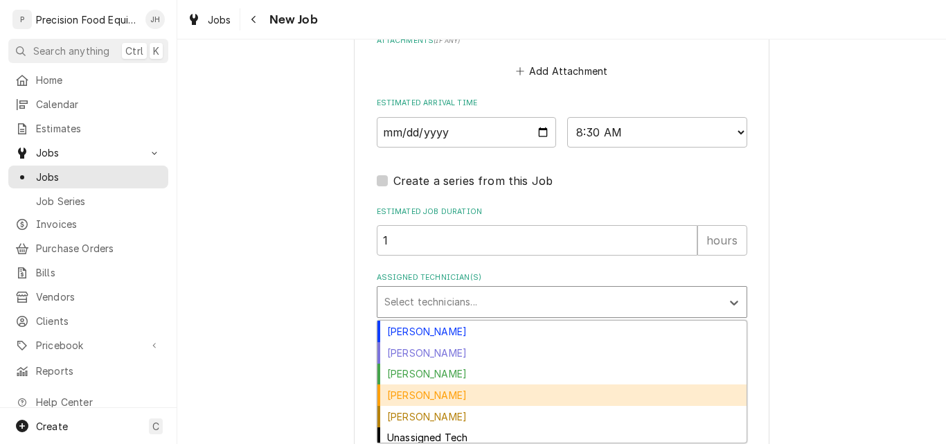
click at [438, 394] on div "[PERSON_NAME]" at bounding box center [562, 394] width 369 height 21
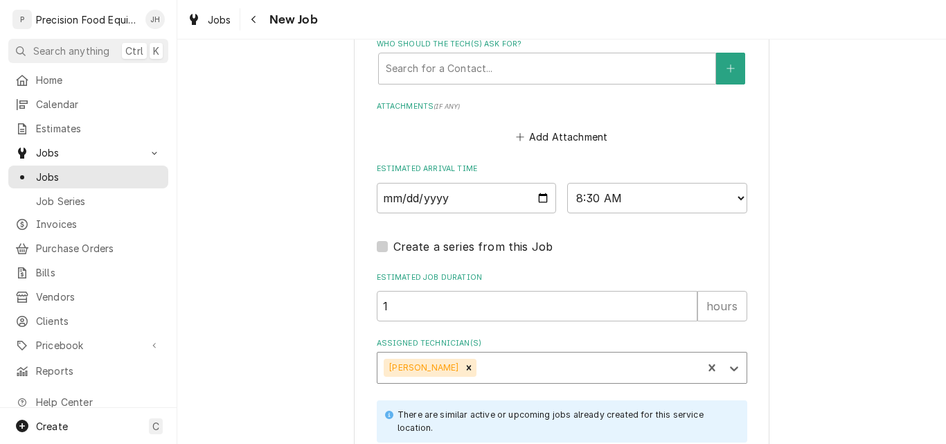
scroll to position [1229, 0]
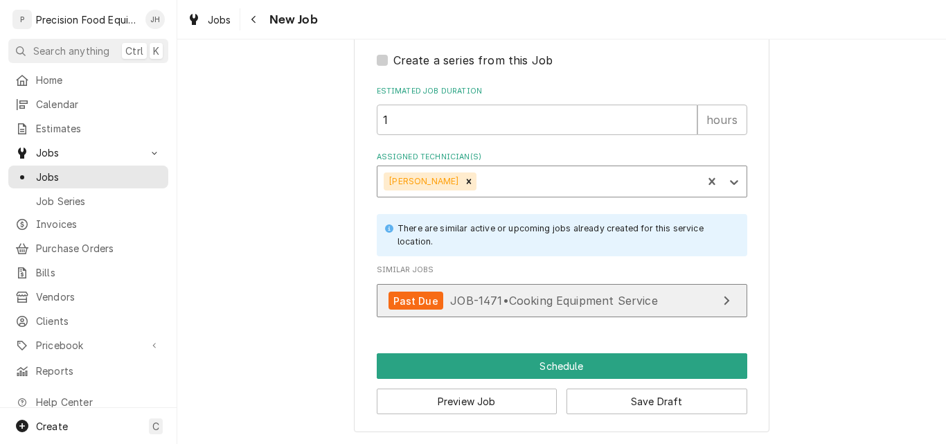
click at [571, 300] on span "JOB-1471 • Cooking Equipment Service" at bounding box center [553, 301] width 207 height 14
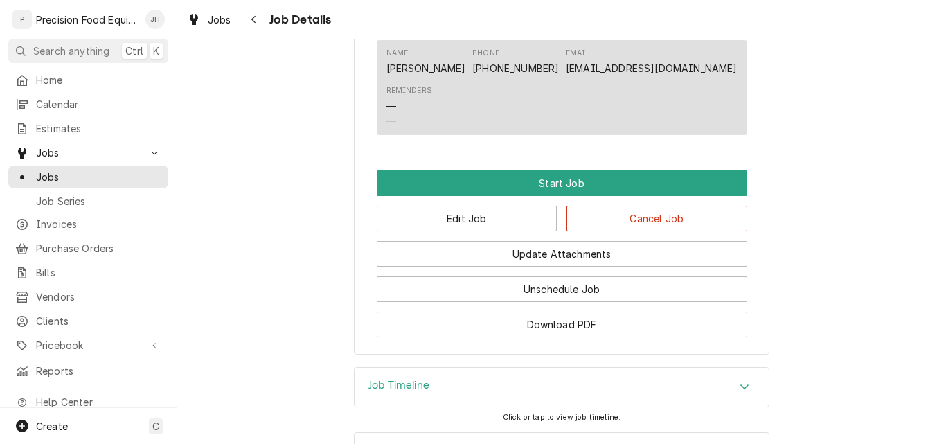
scroll to position [906, 0]
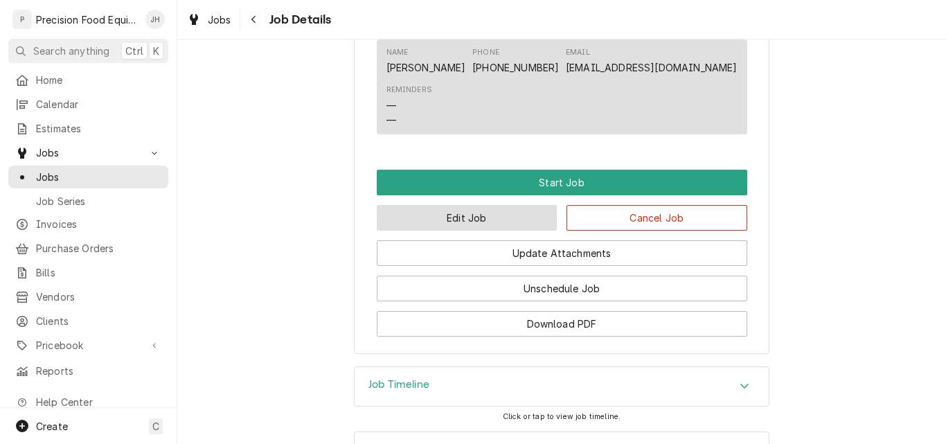
click at [479, 231] on button "Edit Job" at bounding box center [467, 218] width 181 height 26
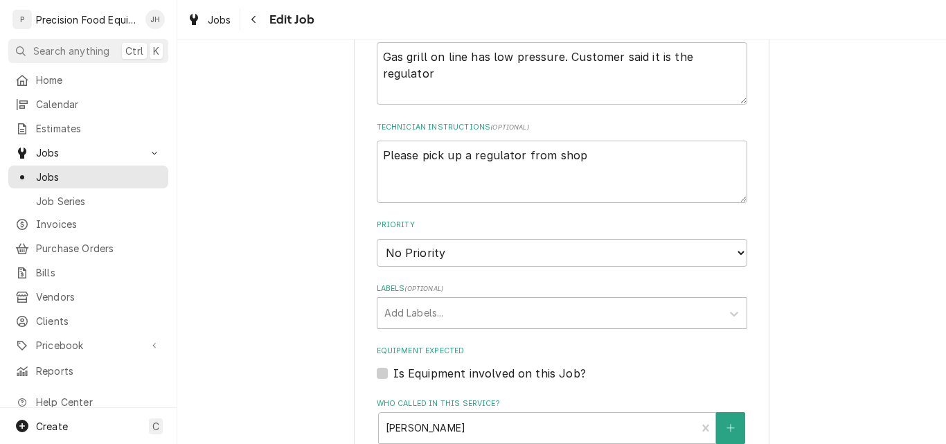
scroll to position [623, 0]
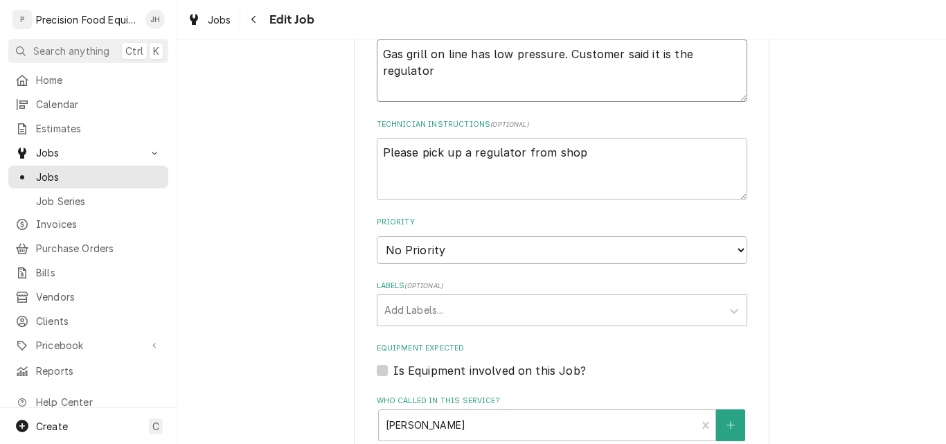
click at [730, 60] on textarea "Gas grill on line has low pressure. Customer said it is the regulator" at bounding box center [562, 70] width 371 height 62
type textarea "x"
type textarea "Gas grill on line has low pressure. Customer said it is the regulator."
type textarea "x"
type textarea "Gas grill on line has low pressure. Customer said it is the regulator."
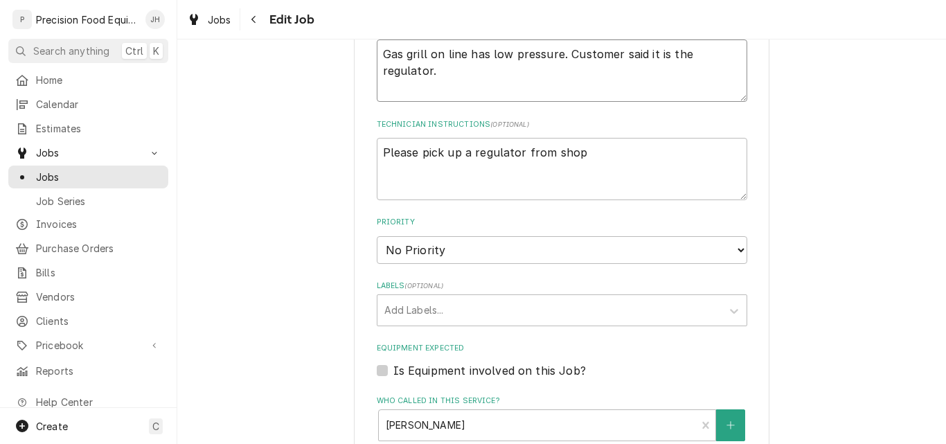
type textarea "x"
type textarea "Gas grill on line has low pressure. Customer said it is the regulator. H"
type textarea "x"
type textarea "Gas grill on line has low pressure. Customer said it is the regulator. Ha"
type textarea "x"
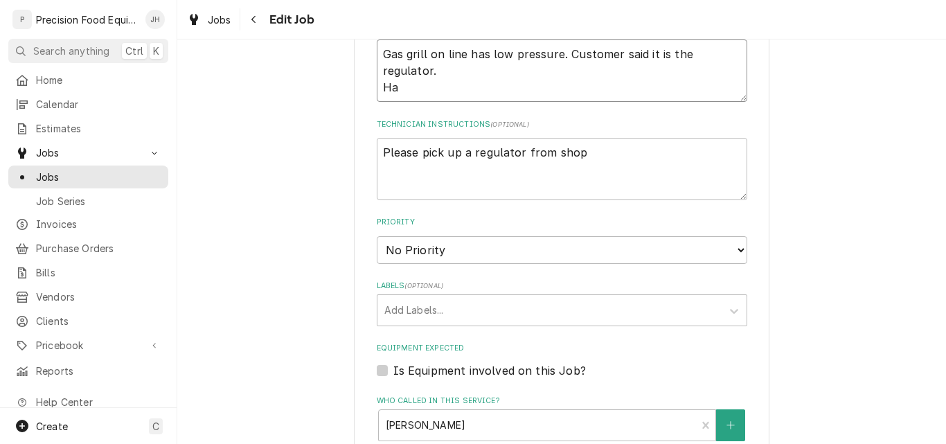
type textarea "Gas grill on line has low pressure. Customer said it is the regulator. Hal"
type textarea "x"
type textarea "Gas grill on line has low pressure. Customer said it is the regulator. Half"
type textarea "x"
type textarea "Gas grill on line has low pressure. Customer said it is the regulator. Half"
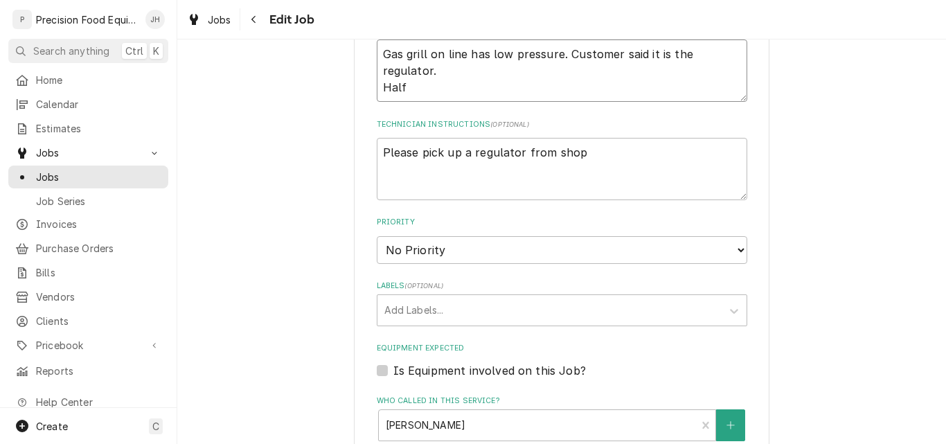
type textarea "x"
type textarea "Gas grill on line has low pressure. Customer said it is the regulator. Half o"
type textarea "x"
type textarea "Gas grill on line has low pressure. Customer said it is the regulator. Half of"
type textarea "x"
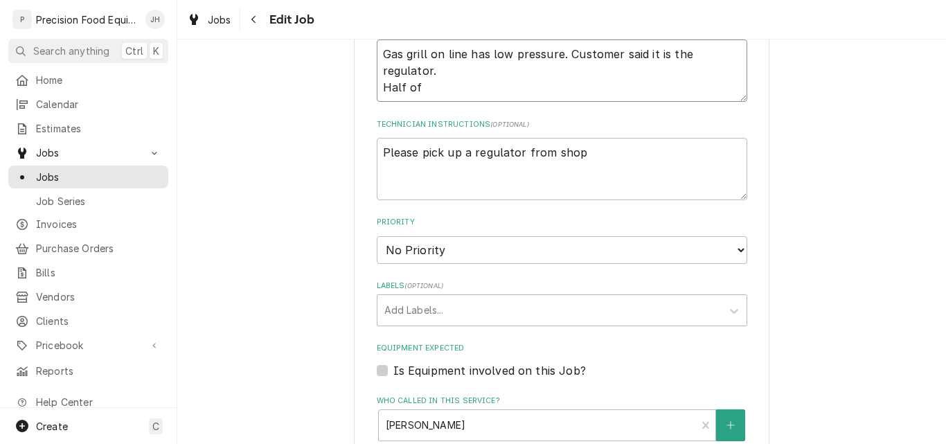
type textarea "Gas grill on line has low pressure. Customer said it is the regulator. Half of"
type textarea "x"
type textarea "Gas grill on line has low pressure. Customer said it is the regulator. Half of t"
type textarea "x"
type textarea "Gas grill on line has low pressure. Customer said it is the regulator. Half of …"
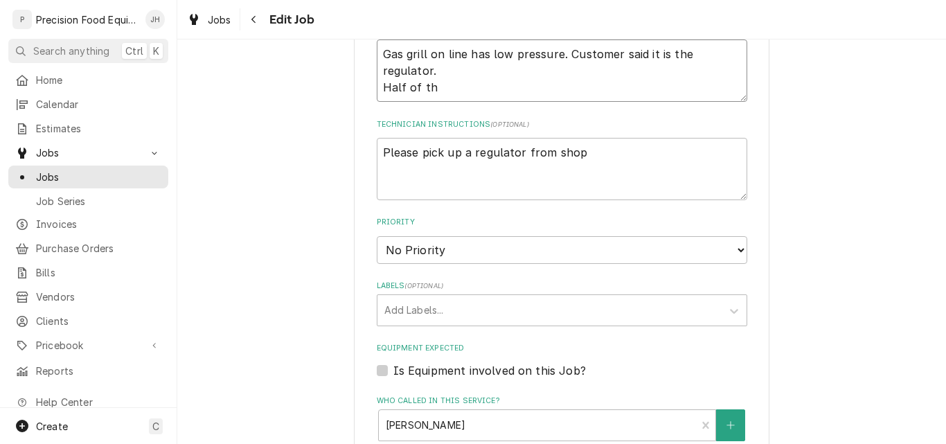
type textarea "x"
type textarea "Gas grill on line has low pressure. Customer said it is the regulator. Half of …"
type textarea "x"
type textarea "Gas grill on line has low pressure. Customer said it is the regulator. Half of …"
type textarea "x"
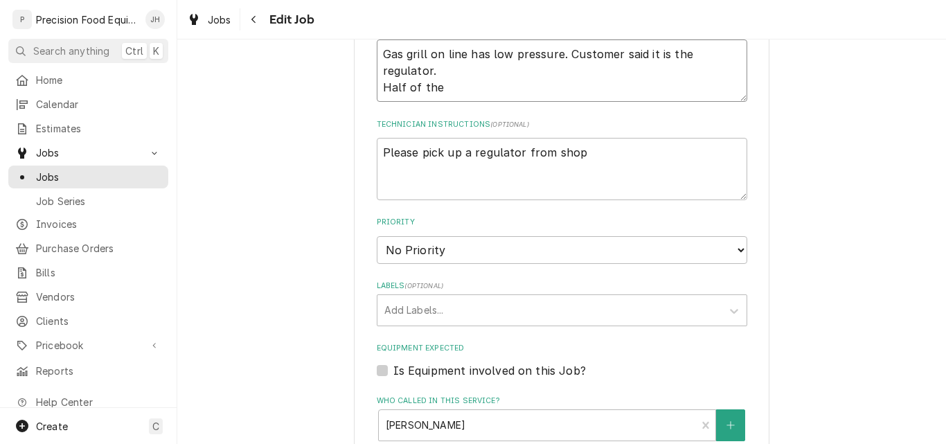
type textarea "Gas grill on line has low pressure. Customer said it is the regulator. Half of …"
type textarea "x"
type textarea "Gas grill on line has low pressure. Customer said it is the regulator. Half of …"
type textarea "x"
type textarea "Gas grill on line has low pressure. Customer said it is the regulator. Half of …"
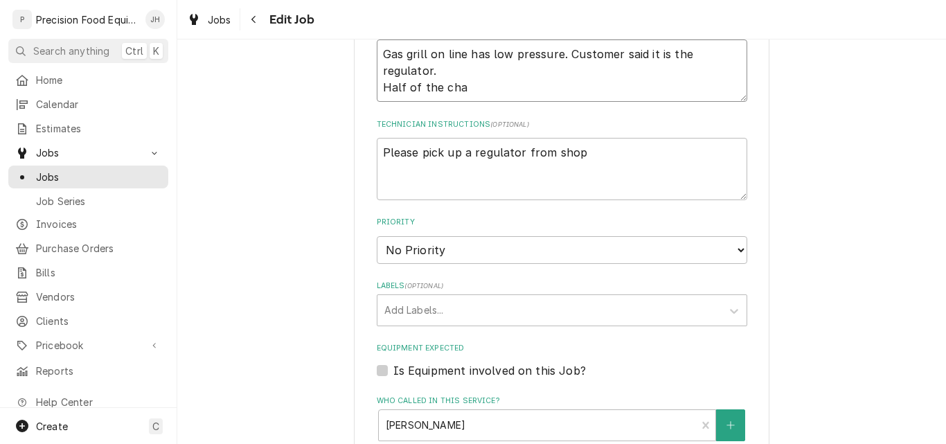
type textarea "x"
type textarea "Gas grill on line has low pressure. Customer said it is the regulator. Half of …"
type textarea "x"
type textarea "Gas grill on line has low pressure. Customer said it is the regulator. Half of …"
type textarea "x"
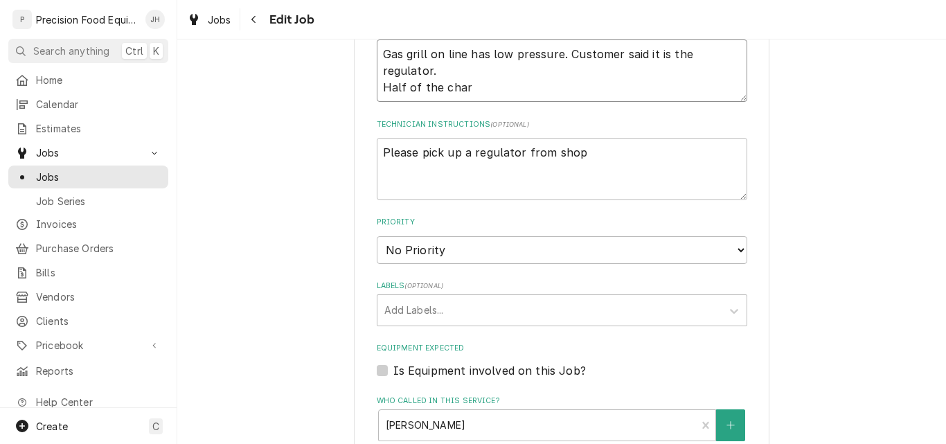
type textarea "Gas grill on line has low pressure. Customer said it is the regulator. Half of …"
type textarea "x"
type textarea "Gas grill on line has low pressure. Customer said it is the regulator. Half of …"
type textarea "x"
type textarea "Gas grill on line has low pressure. Customer said it is the regulator. Half of …"
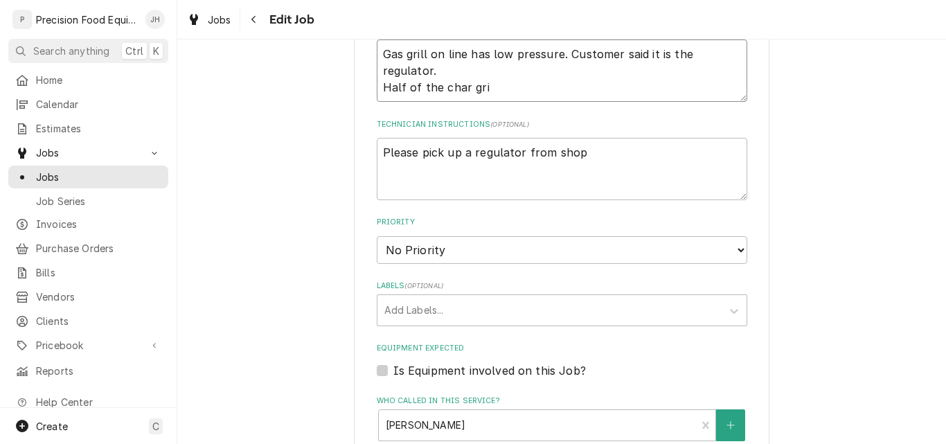
type textarea "x"
type textarea "Gas grill on line has low pressure. Customer said it is the regulator. Half of …"
type textarea "x"
type textarea "Gas grill on line has low pressure. Customer said it is the regulator. Half of …"
type textarea "x"
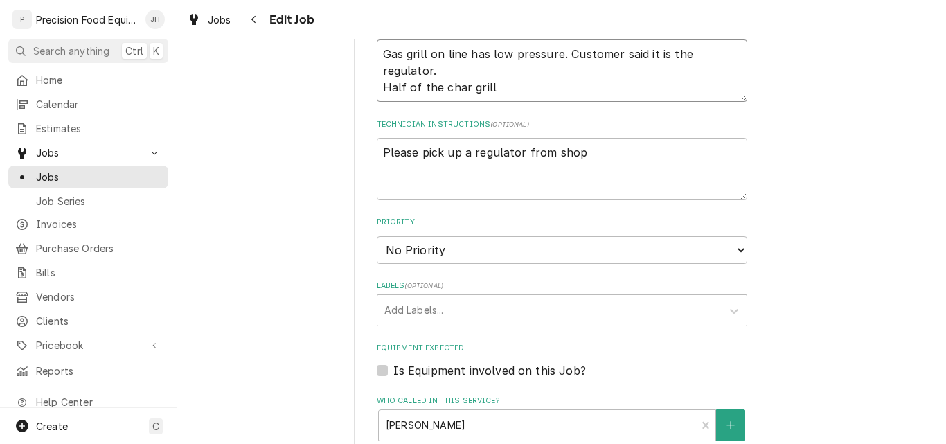
type textarea "Gas grill on line has low pressure. Customer said it is the regulator. Half of …"
type textarea "x"
type textarea "Gas grill on line has low pressure. Customer said it is the regulator. Half of …"
type textarea "x"
type textarea "Gas grill on line has low pressure. Customer said it is the regulator. Half of …"
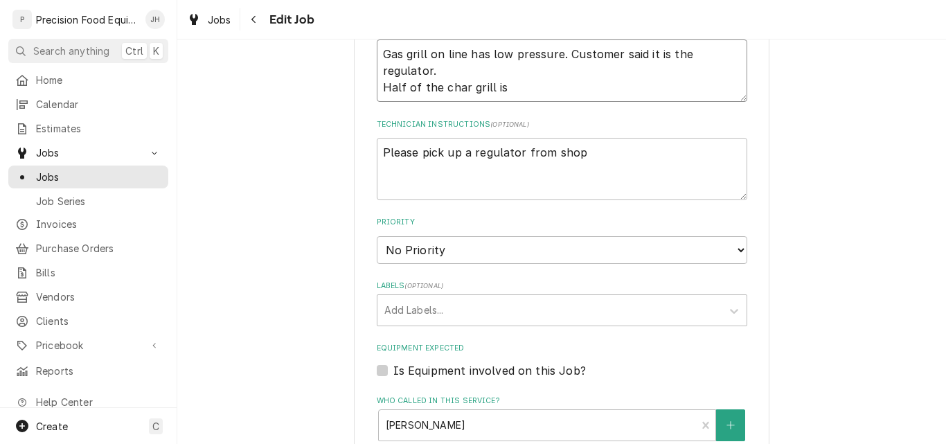
type textarea "x"
type textarea "Gas grill on line has low pressure. Customer said it is the regulator. Half of …"
type textarea "x"
type textarea "Gas grill on line has low pressure. Customer said it is the regulator. Half of …"
type textarea "x"
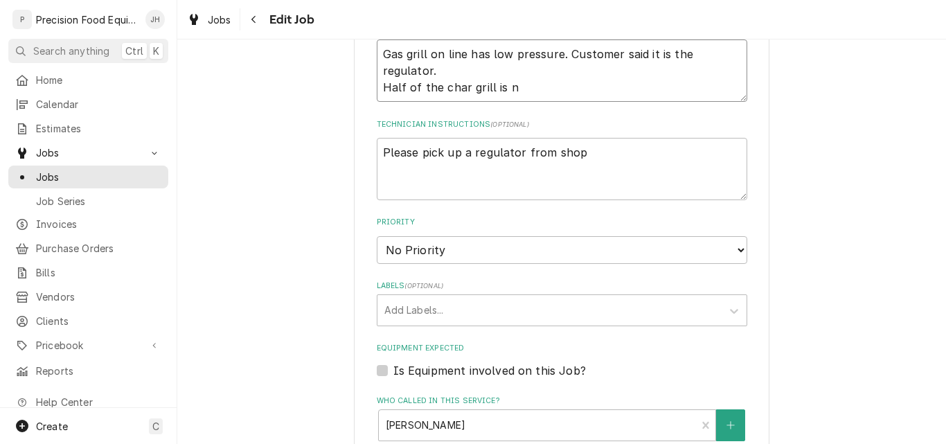
type textarea "Gas grill on line has low pressure. Customer said it is the regulator. Half of …"
type textarea "x"
type textarea "Gas grill on line has low pressure. Customer said it is the regulator. Half of …"
type textarea "x"
type textarea "Gas grill on line has low pressure. Customer said it is the regulator. Half of …"
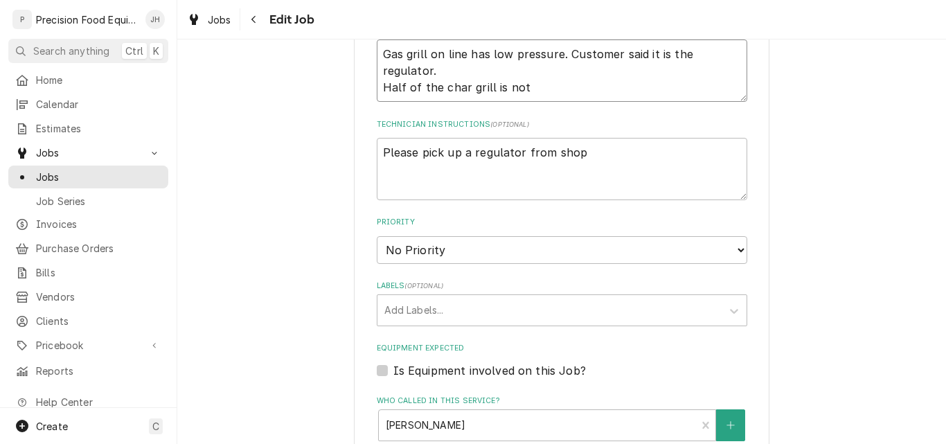
type textarea "x"
type textarea "Gas grill on line has low pressure. Customer said it is the regulator. Half of …"
type textarea "x"
type textarea "Gas grill on line has low pressure. Customer said it is the regulator. Half of …"
type textarea "x"
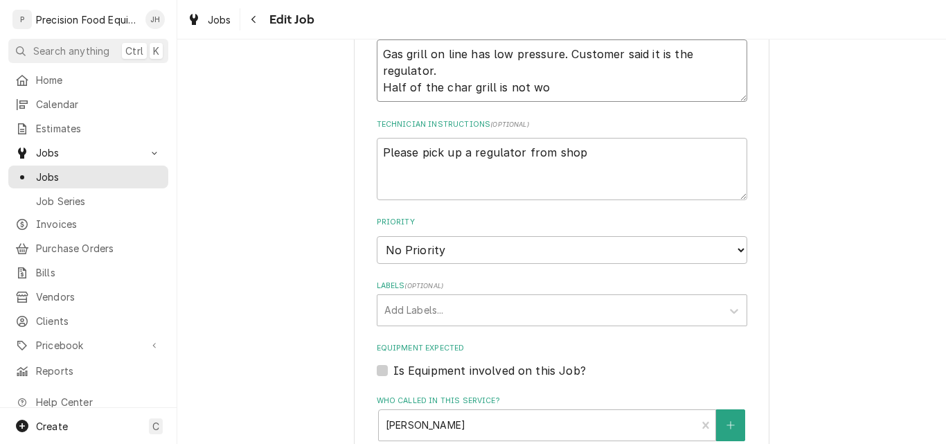
type textarea "Gas grill on line has low pressure. Customer said it is the regulator. Half of …"
type textarea "x"
type textarea "Gas grill on line has low pressure. Customer said it is the regulator. Half of …"
type textarea "x"
type textarea "Gas grill on line has low pressure. Customer said it is the regulator. Half of …"
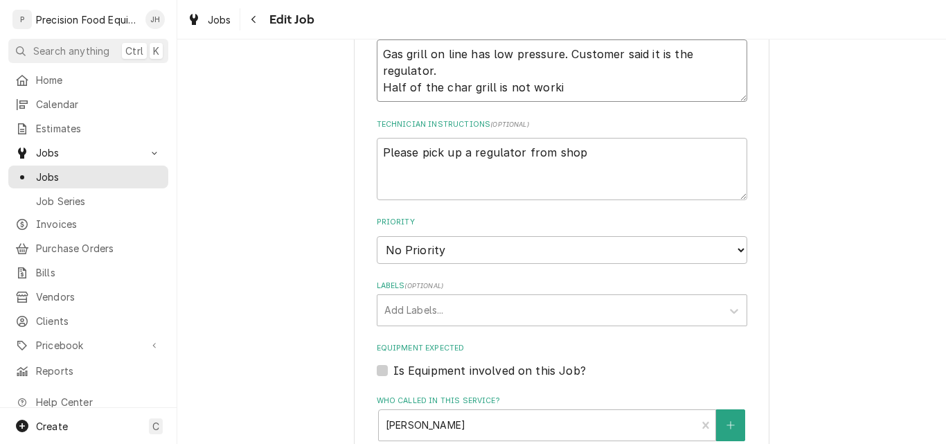
type textarea "x"
type textarea "Gas grill on line has low pressure. Customer said it is the regulator. Half of …"
type textarea "x"
type textarea "Gas grill on line has low pressure. Customer said it is the regulator. Half of …"
type textarea "x"
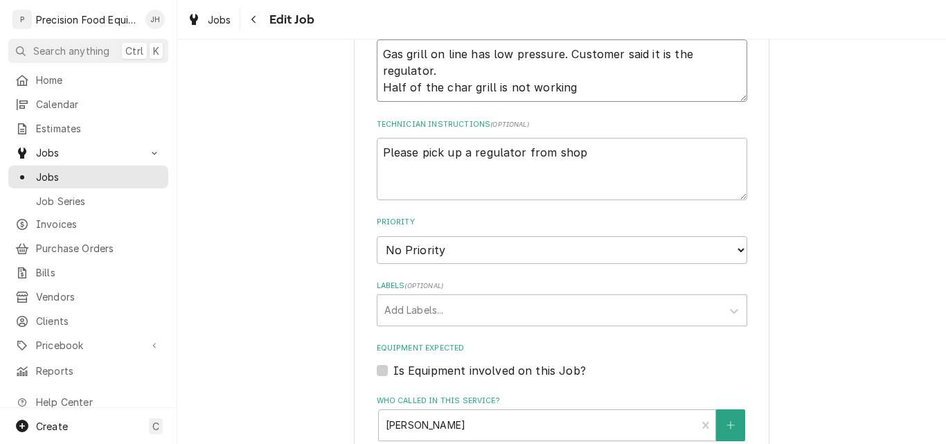
type textarea "Gas grill on line has low pressure. Customer said it is the regulator. Half of …"
type textarea "x"
type textarea "Gas grill on line has low pressure. Customer said it is the regulator. Half of …"
type textarea "x"
type textarea "Gas grill on line has low pressure. Customer said it is the regulator. Half of …"
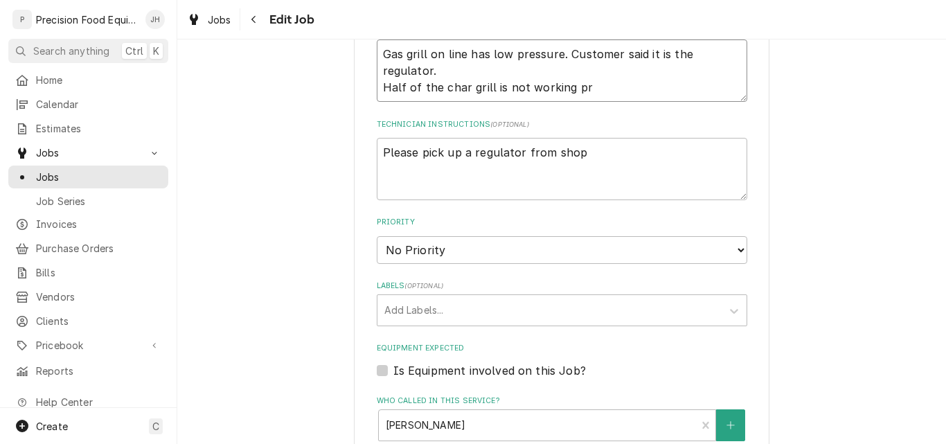
type textarea "x"
type textarea "Gas grill on line has low pressure. Customer said it is the regulator. Half of …"
type textarea "x"
type textarea "Gas grill on line has low pressure. Customer said it is the regulator. Half of …"
type textarea "x"
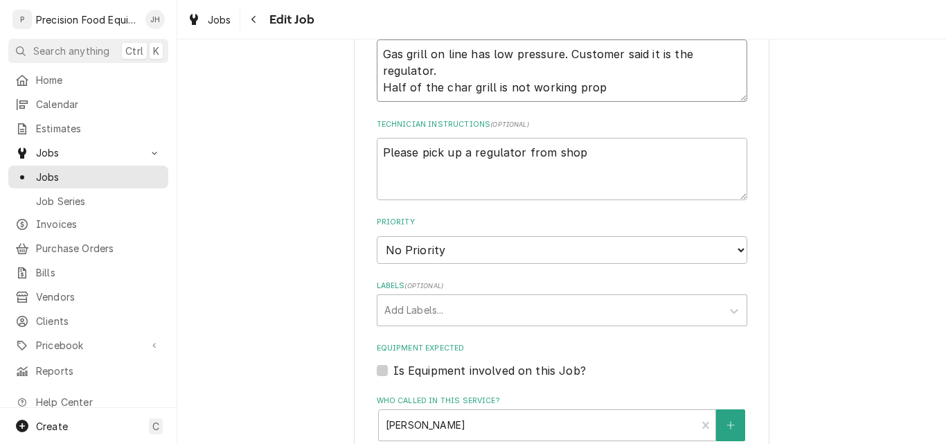
type textarea "Gas grill on line has low pressure. Customer said it is the regulator. Half of …"
type textarea "x"
type textarea "Gas grill on line has low pressure. Customer said it is the regulator. Half of …"
type textarea "x"
type textarea "Gas grill on line has low pressure. Customer said it is the regulator. Half of …"
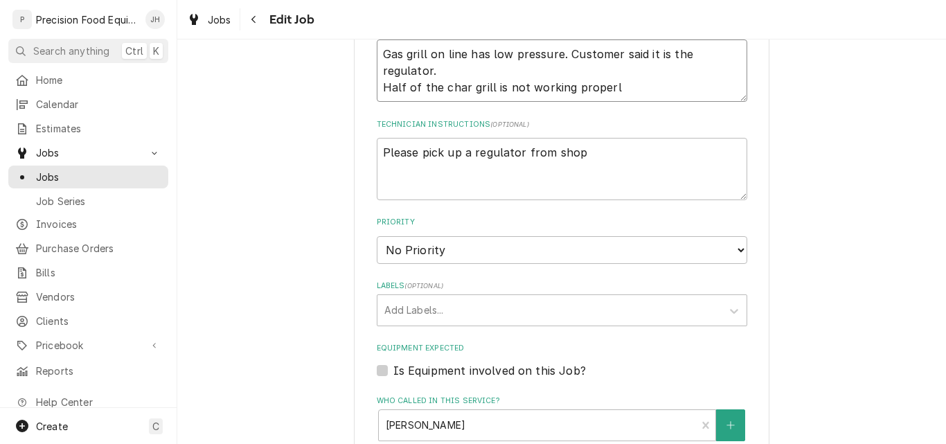
type textarea "x"
type textarea "Gas grill on line has low pressure. Customer said it is the regulator. Half of …"
type textarea "x"
type textarea "Gas grill on line has low pressure. Customer said it is the regulator. Half of …"
type textarea "x"
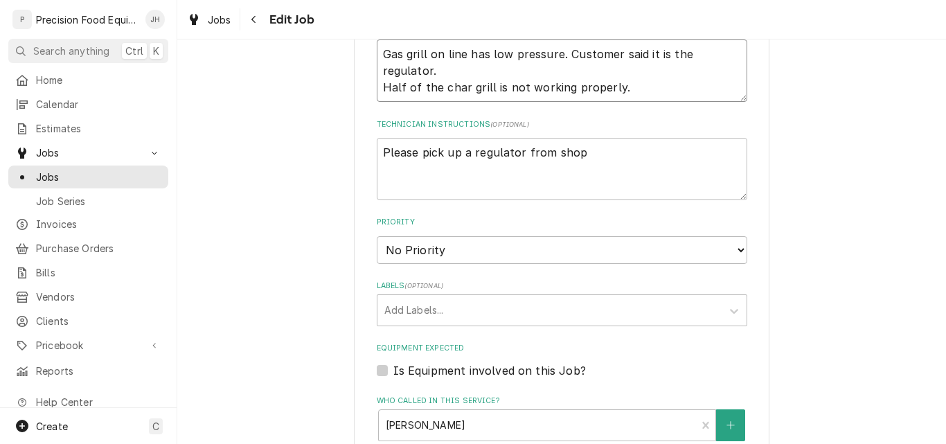
type textarea "Gas grill on line has low pressure. Customer said it is the regulator. Half of …"
click at [592, 157] on textarea "Please pick up a regulator from shop" at bounding box center [562, 169] width 371 height 62
type textarea "x"
type textarea "Please pick up a regulator from shop."
type textarea "x"
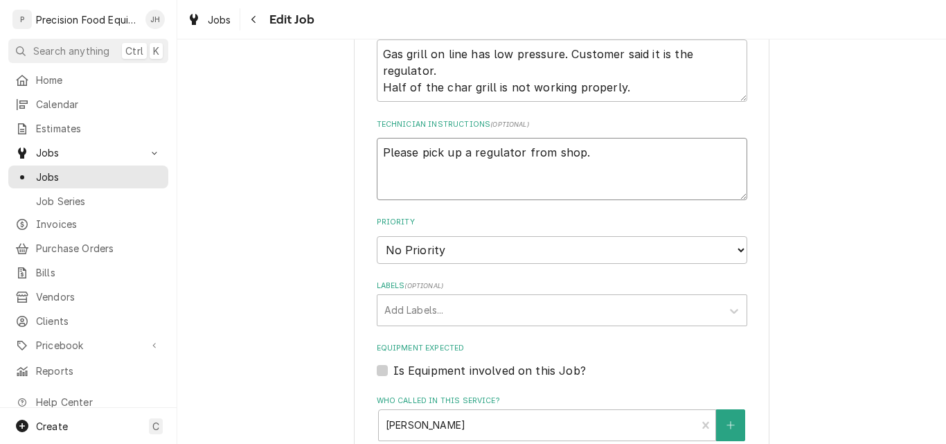
type textarea "Please pick up a regulator from shop."
type textarea "x"
type textarea "Please pick up a regulator from shop. C"
type textarea "x"
type textarea "Please pick up a regulator from shop. Cl"
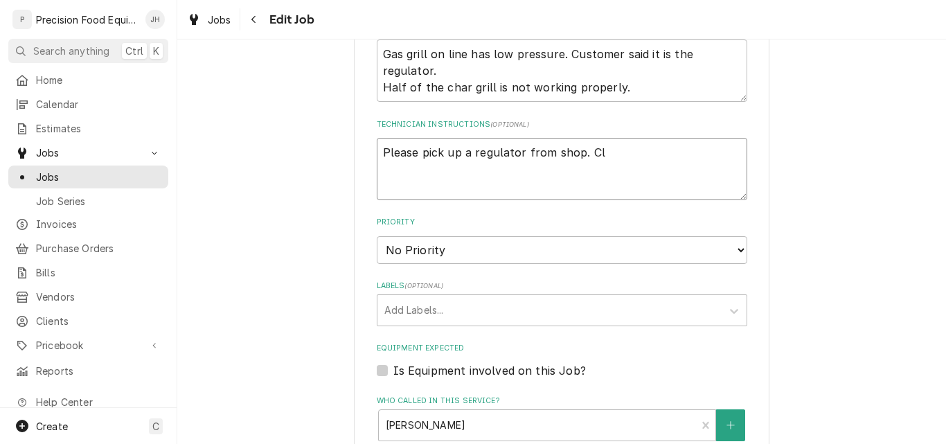
type textarea "x"
type textarea "Please pick up a regulator from shop. Cle"
type textarea "x"
type textarea "Please pick up a regulator from shop. Clea"
type textarea "x"
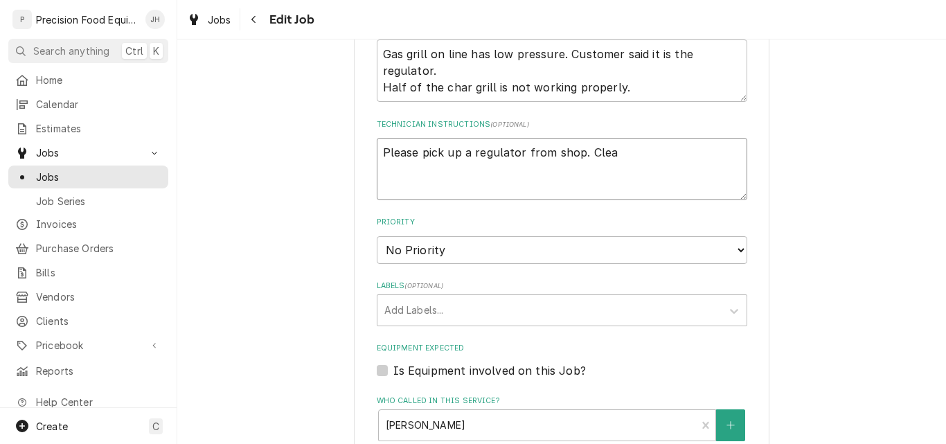
type textarea "Please pick up a regulator from shop. Clean"
type textarea "x"
type textarea "Please pick up a regulator from shop. Clean"
type textarea "x"
type textarea "Please pick up a regulator from shop. Clean o"
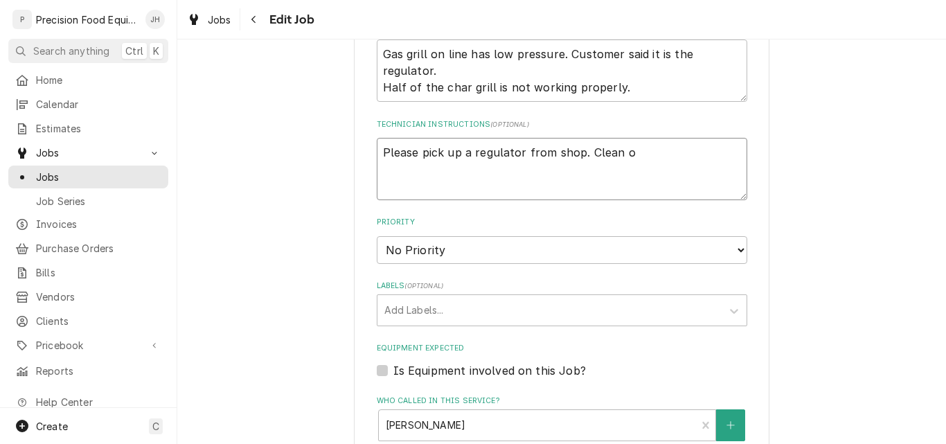
type textarea "x"
type textarea "Please pick up a regulator from shop. Clean or"
type textarea "x"
type textarea "Please pick up a regulator from shop. Clean ori"
type textarea "x"
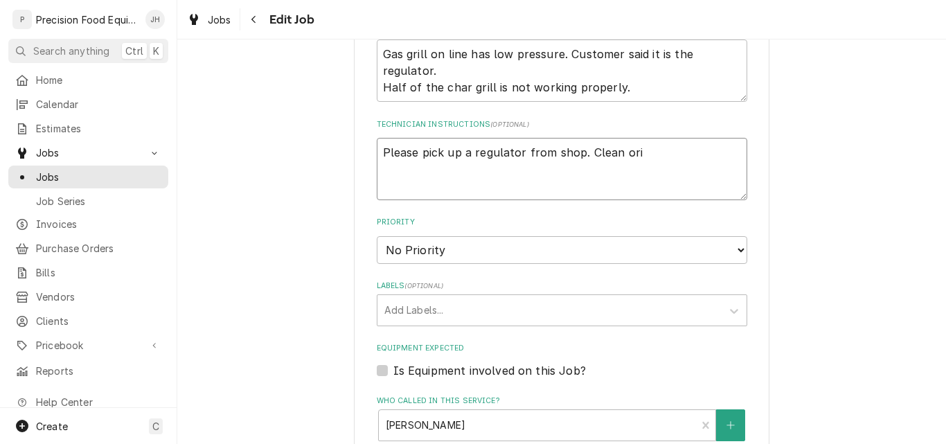
type textarea "Please pick up a regulator from shop. Clean orif"
type textarea "x"
type textarea "Please pick up a regulator from shop. Clean orifi"
type textarea "x"
type textarea "Please pick up a regulator from shop. Clean orific"
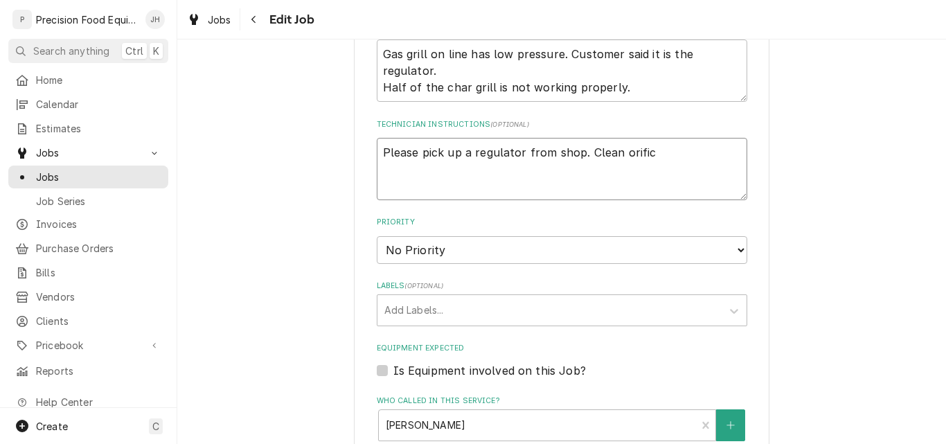
type textarea "x"
type textarea "Please pick up a regulator from shop. Clean orifice"
type textarea "x"
type textarea "Please pick up a regulator from shop. Clean orifices"
type textarea "x"
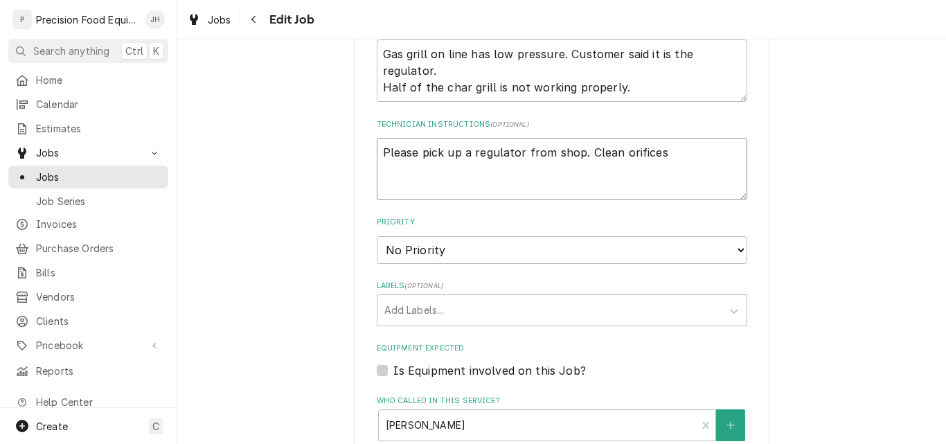
type textarea "Please pick up a regulator from shop. Clean orifices,"
type textarea "x"
type textarea "Please pick up a regulator from shop. Clean orifices"
type textarea "x"
type textarea "Please pick up a regulator from shop. Clean orifices."
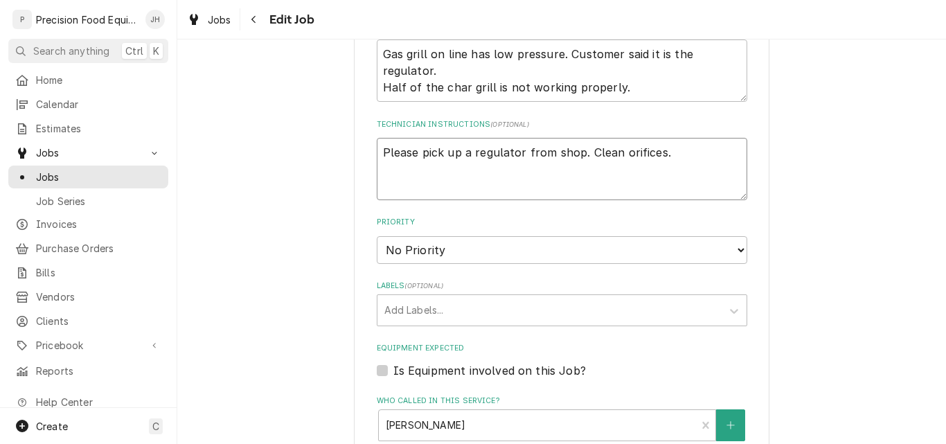
type textarea "x"
type textarea "Please pick up a regulator from shop. Clean orifices."
type textarea "x"
type textarea "Please pick up a regulator from shop. Clean orifices."
type textarea "x"
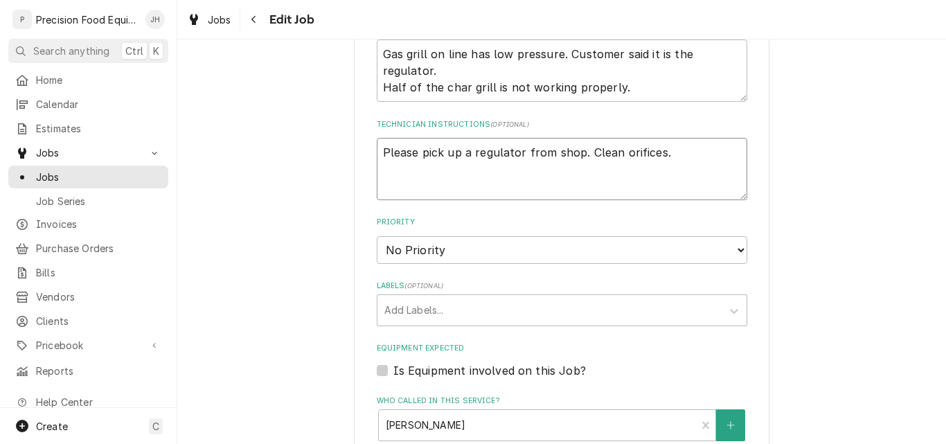
type textarea "Please pick up a regulator from shop. Clean orifices. A"
type textarea "x"
type textarea "Please pick up a regulator from shop. Clean orifices. Ad"
type textarea "x"
type textarea "Please pick up a regulator from shop. Clean orifices. Add"
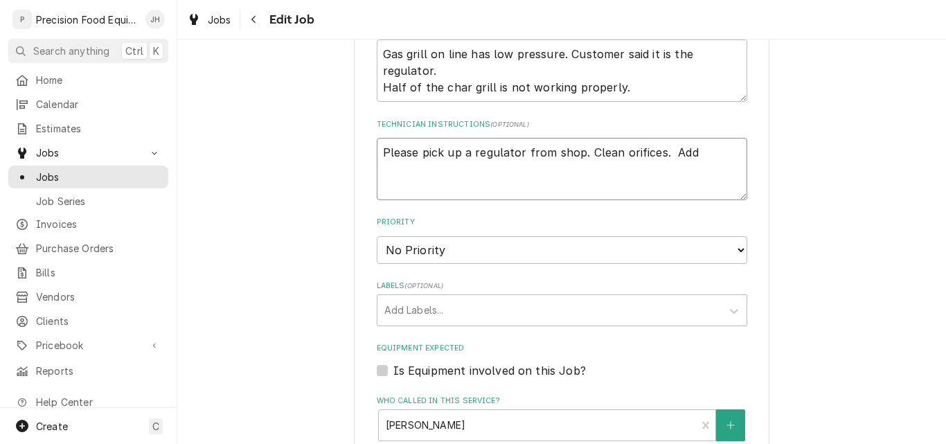
type textarea "x"
type textarea "Please pick up a regulator from shop. Clean orifices. Add"
type textarea "x"
type textarea "Please pick up a regulator from shop. Clean orifices. Add e"
type textarea "x"
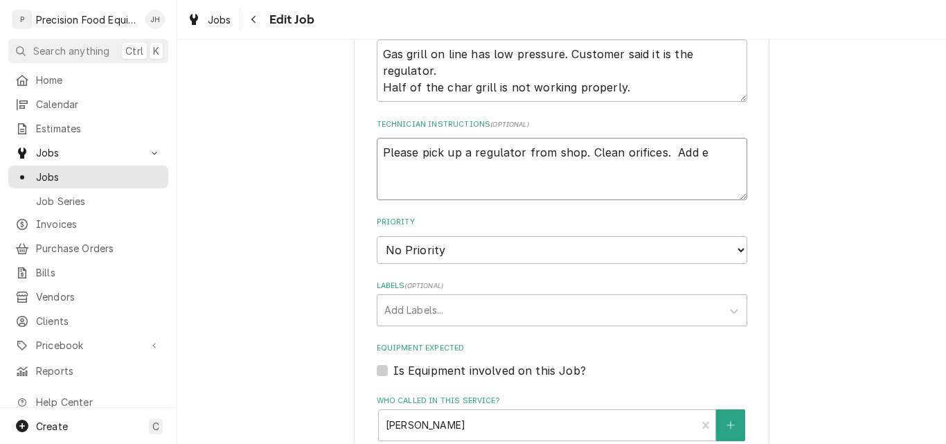
type textarea "Please pick up a regulator from shop. Clean orifices. Add eq"
type textarea "x"
type textarea "Please pick up a regulator from shop. Clean orifices. Add equ"
type textarea "x"
type textarea "Please pick up a regulator from shop. Clean orifices. Add equi"
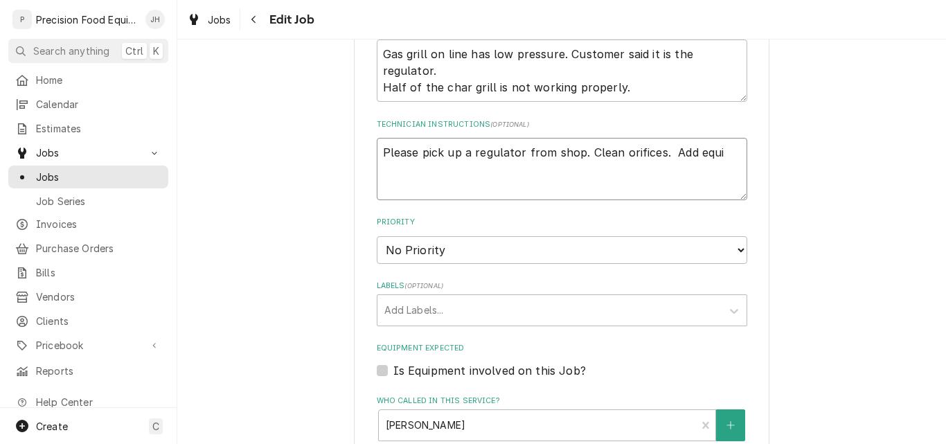
type textarea "x"
type textarea "Please pick up a regulator from shop. Clean orifices. Add equip"
type textarea "x"
type textarea "Please pick up a regulator from shop. Clean orifices. Add equipme"
type textarea "x"
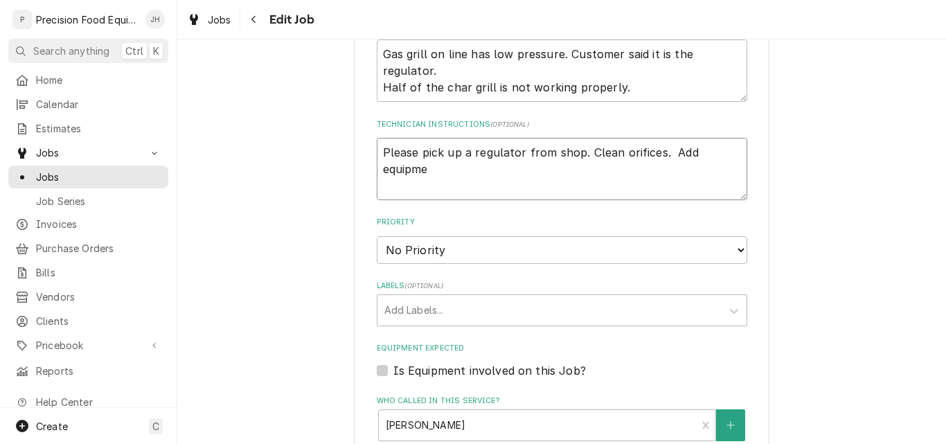
type textarea "Please pick up a regulator from shop. Clean orifices. Add equipmen"
type textarea "x"
type textarea "Please pick up a regulator from shop. Clean orifices. Add equipment"
type textarea "x"
type textarea "Please pick up a regulator from shop. Clean orifices. Add equipment"
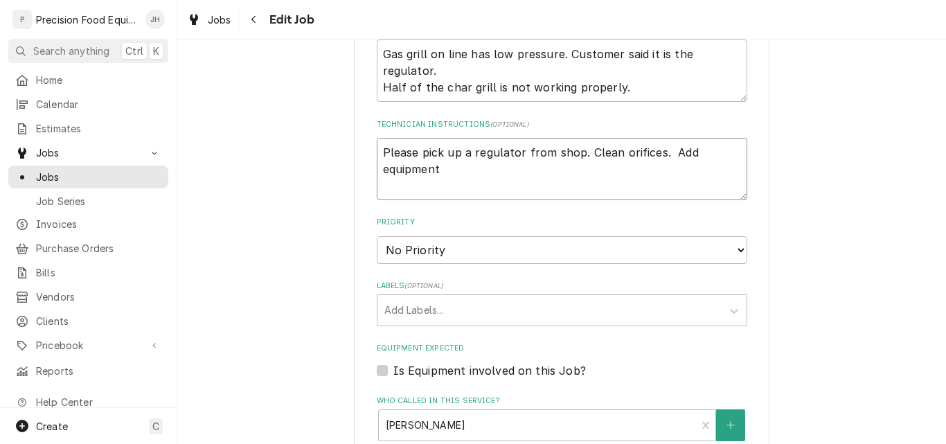
type textarea "x"
type textarea "Please pick up a regulator from shop. Clean orifices. Add equipment to"
type textarea "x"
type textarea "Please pick up a regulator from shop. Clean orifices. Add equipment to"
type textarea "x"
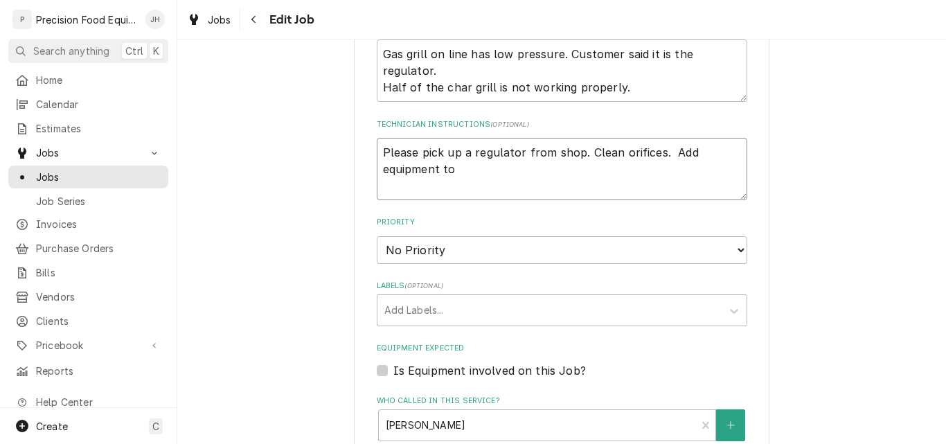
type textarea "Please pick up a regulator from shop. Clean orifices. Add equipment to t"
type textarea "x"
type textarea "Please pick up a regulator from shop. Clean orifices. Add equipment to th"
type textarea "x"
type textarea "Please pick up a regulator from shop. Clean orifices. Add equipment to the"
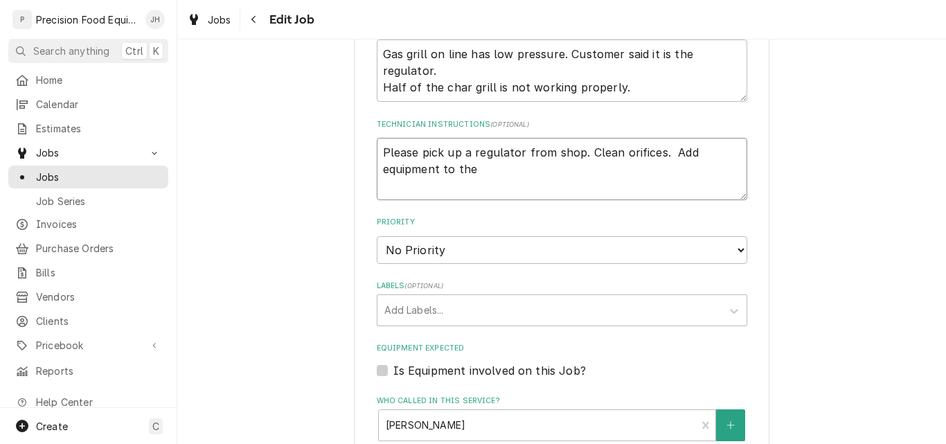
type textarea "x"
type textarea "Please pick up a regulator from shop. Clean orifices. Add equipment to the"
type textarea "x"
type textarea "Please pick up a regulator from shop. Clean orifices. Add equipment to the w"
type textarea "x"
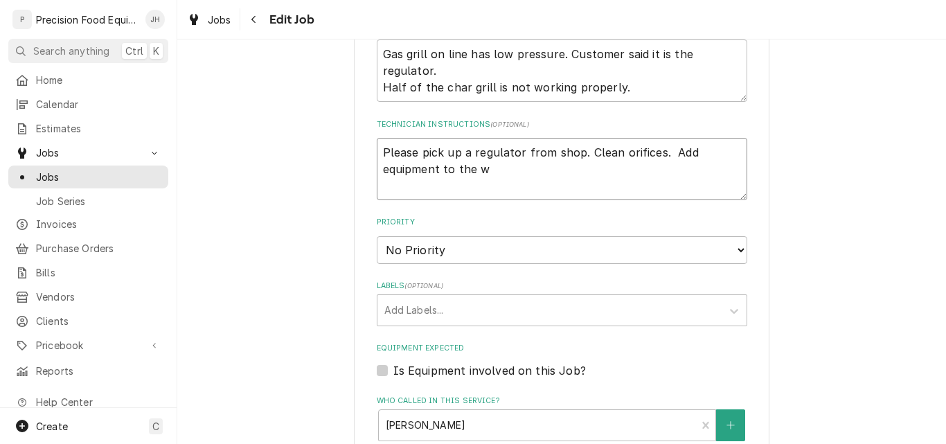
type textarea "Please pick up a regulator from shop. Clean orifices. Add equipment to the wo"
type textarea "x"
type textarea "Please pick up a regulator from shop. Clean orifices. Add equipment to the wor"
type textarea "x"
type textarea "Please pick up a regulator from shop. Clean orifices. Add equipment to the work"
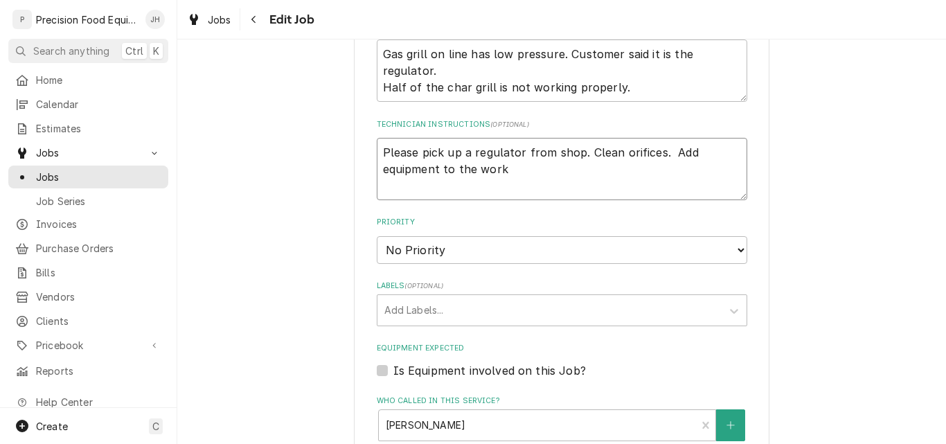
type textarea "x"
type textarea "Please pick up a regulator from shop. Clean orifices. Add equipment to the work"
type textarea "x"
type textarea "Please pick up a regulator from shop. Clean orifices. Add equipment to the work…"
type textarea "x"
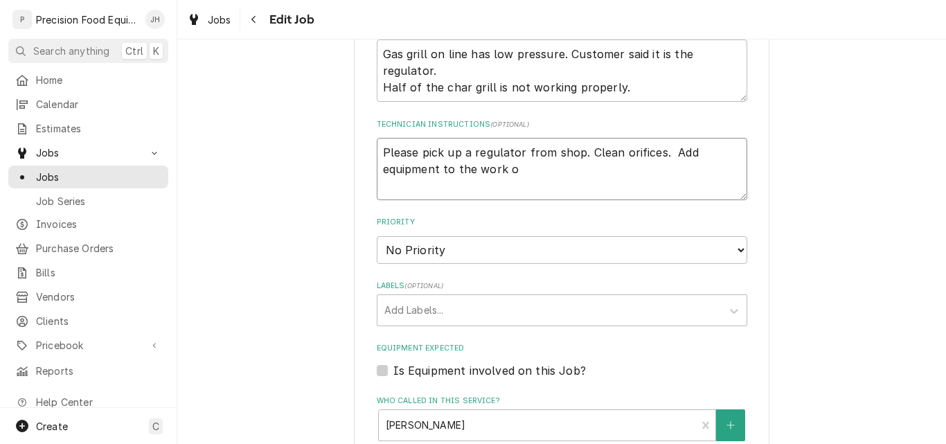
type textarea "Please pick up a regulator from shop. Clean orifices. Add equipment to the work…"
type textarea "x"
type textarea "Please pick up a regulator from shop. Clean orifices. Add equipment to the work…"
type textarea "x"
type textarea "Please pick up a regulator from shop. Clean orifices. Add equipment to the work…"
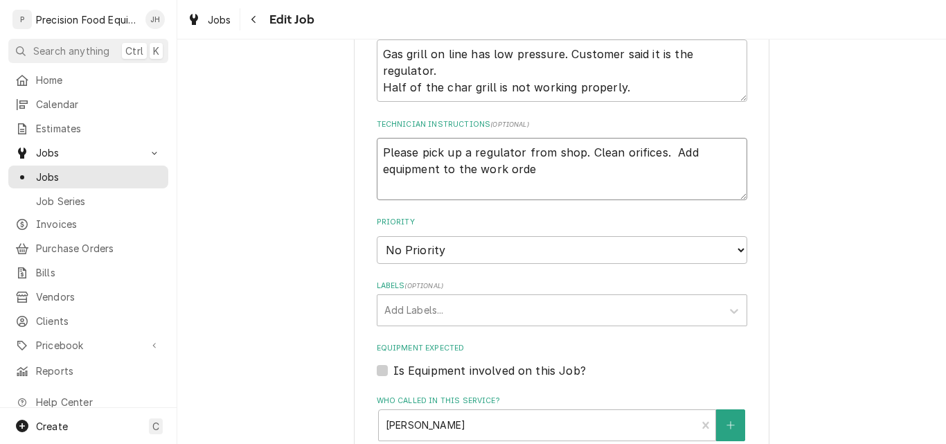
type textarea "x"
type textarea "Please pick up a regulator from shop. Clean orifices. Add equipment to the work…"
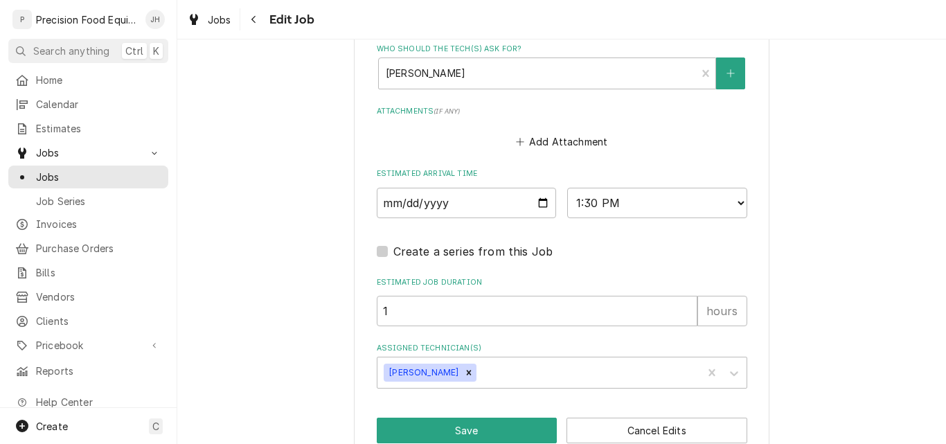
scroll to position [1039, 0]
click at [542, 202] on input "2025-09-16" at bounding box center [467, 201] width 180 height 30
click at [666, 203] on select "AM / PM 6:00 AM 6:15 AM 6:30 AM 6:45 AM 7:00 AM 7:15 AM 7:30 AM 7:45 AM 8:00 AM…" at bounding box center [657, 201] width 180 height 30
click at [567, 186] on select "AM / PM 6:00 AM 6:15 AM 6:30 AM 6:45 AM 7:00 AM 7:15 AM 7:30 AM 7:45 AM 8:00 AM…" at bounding box center [657, 201] width 180 height 30
click at [464, 368] on icon "Remove Anthony Ellinger" at bounding box center [469, 371] width 10 height 10
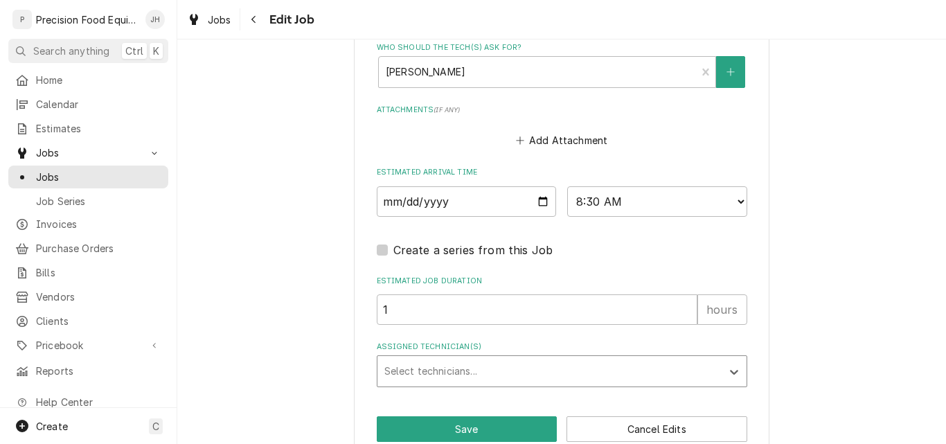
click at [436, 373] on div "Assigned Technician(s)" at bounding box center [549, 371] width 330 height 25
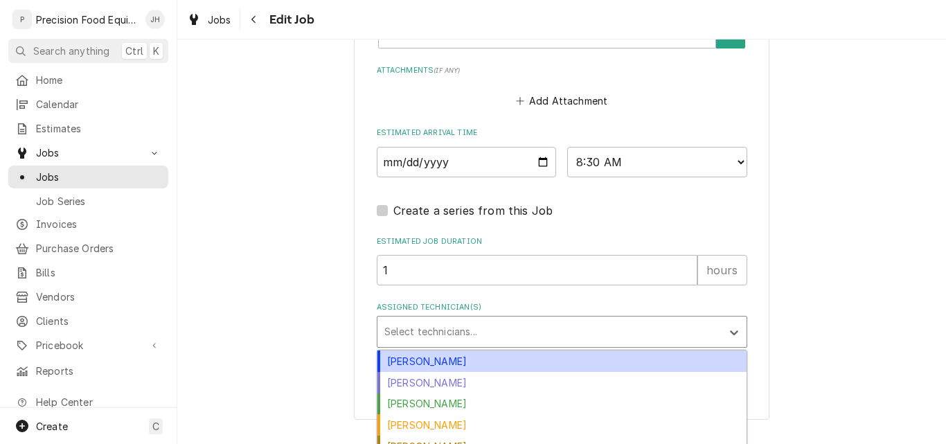
scroll to position [1113, 0]
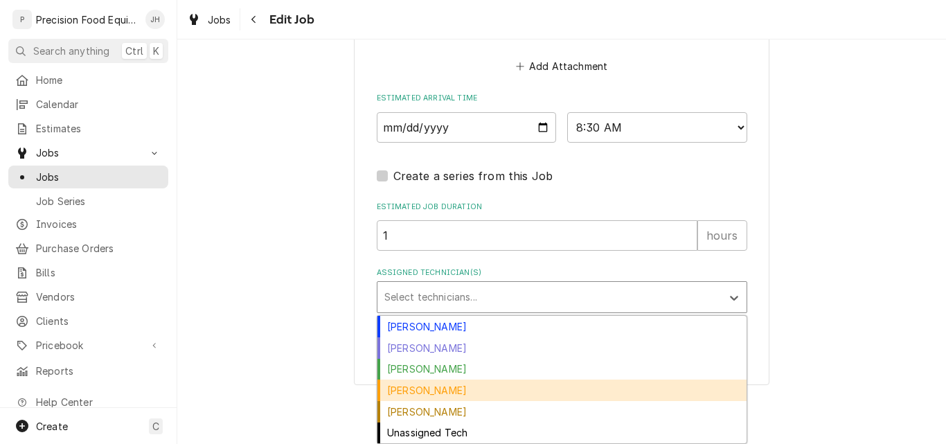
click at [416, 391] on div "[PERSON_NAME]" at bounding box center [562, 390] width 369 height 21
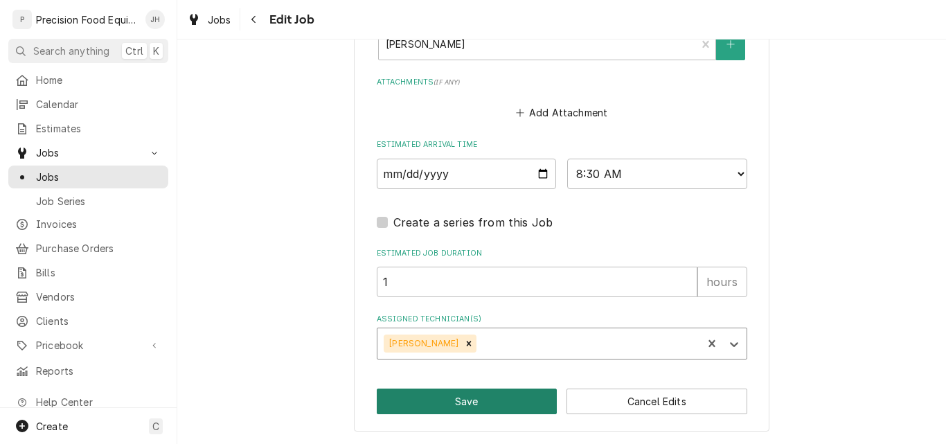
click at [458, 405] on button "Save" at bounding box center [467, 402] width 181 height 26
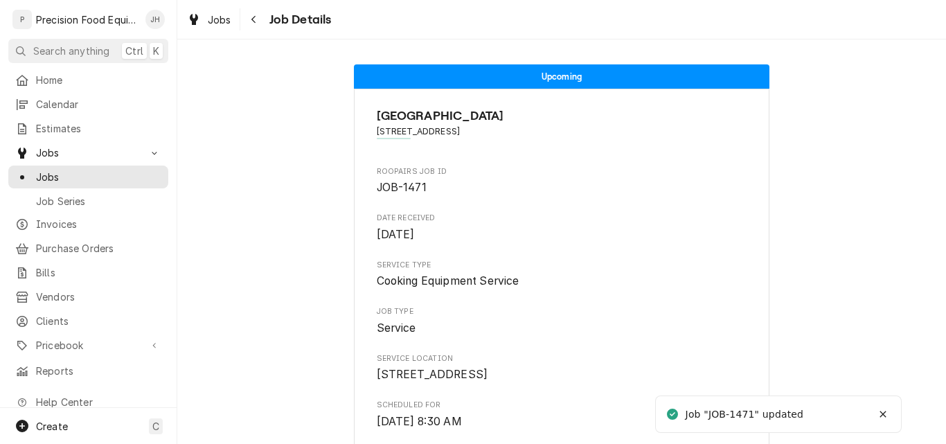
scroll to position [277, 0]
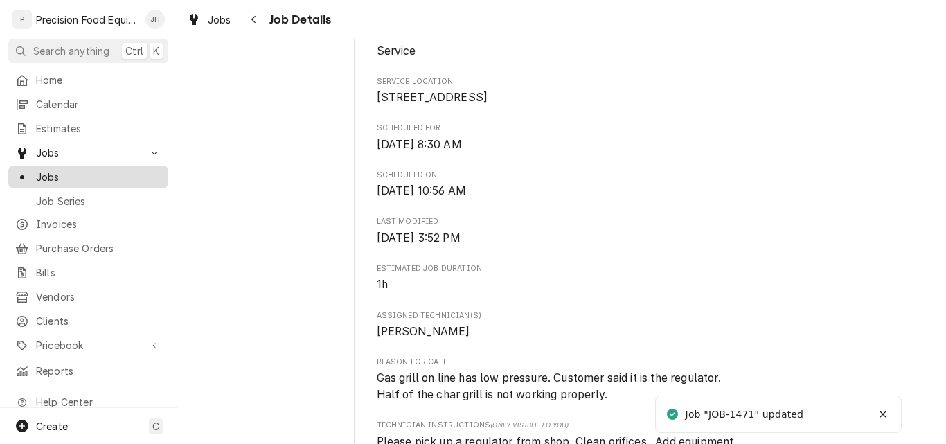
click at [72, 177] on span "Jobs" at bounding box center [98, 177] width 125 height 15
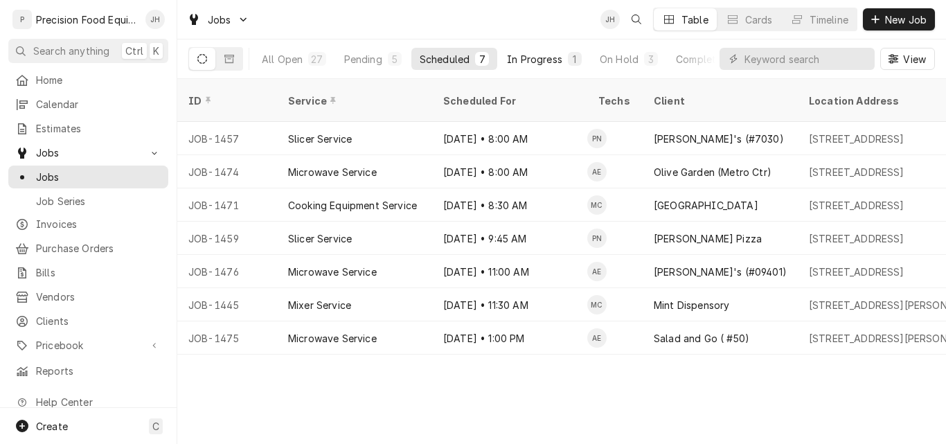
click at [535, 51] on button "In Progress 1" at bounding box center [544, 59] width 91 height 22
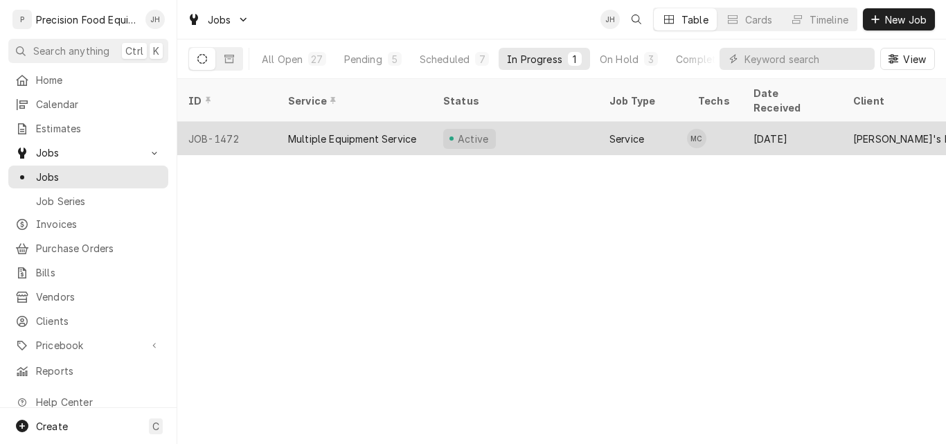
click at [366, 132] on div "Multiple Equipment Service" at bounding box center [352, 139] width 128 height 15
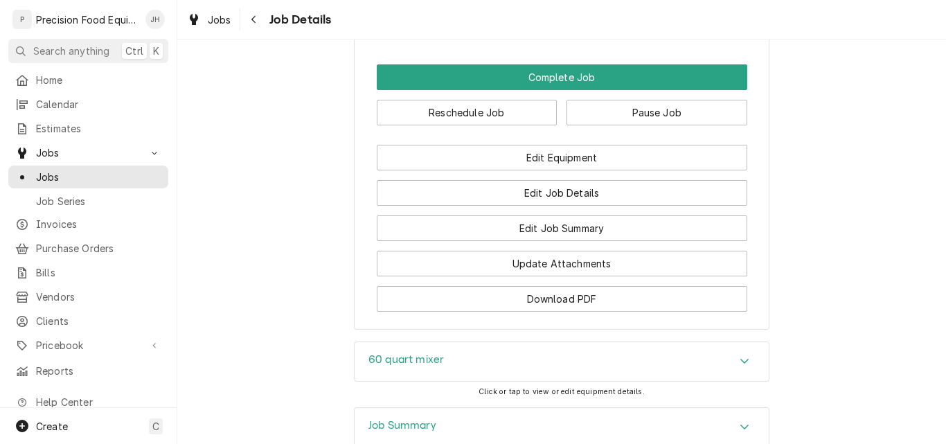
scroll to position [1343, 0]
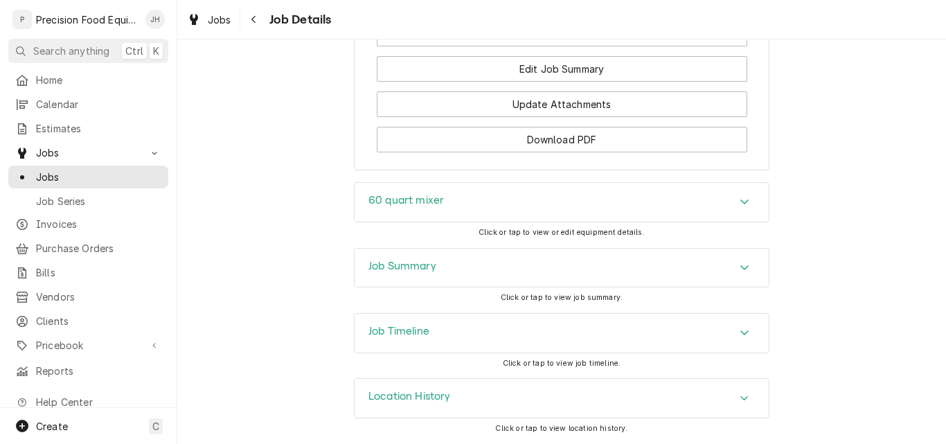
click at [532, 333] on div "Job Timeline" at bounding box center [562, 333] width 414 height 39
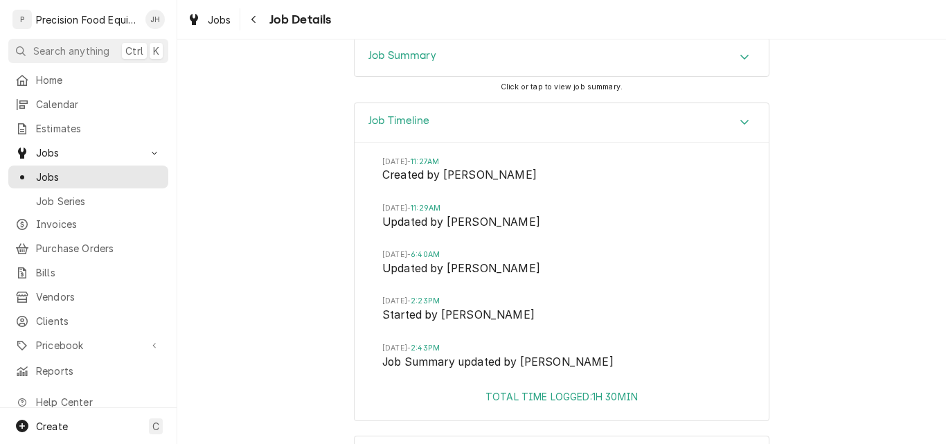
scroll to position [1334, 0]
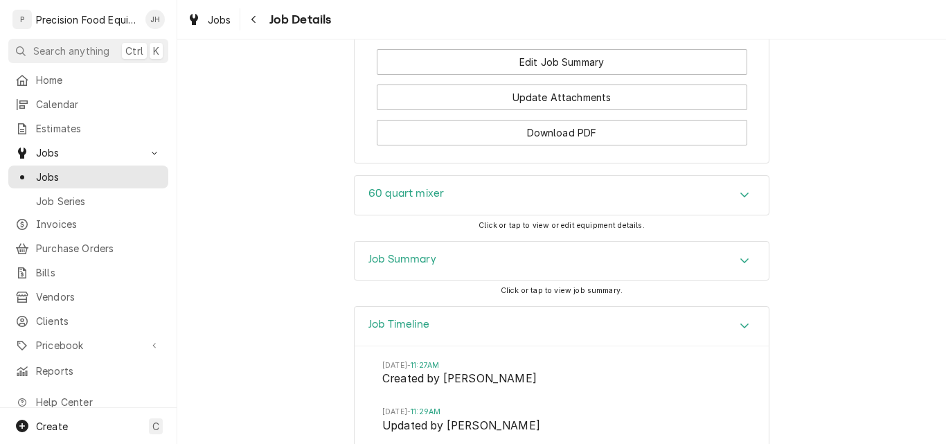
click at [483, 277] on div "Job Summary" at bounding box center [562, 261] width 414 height 39
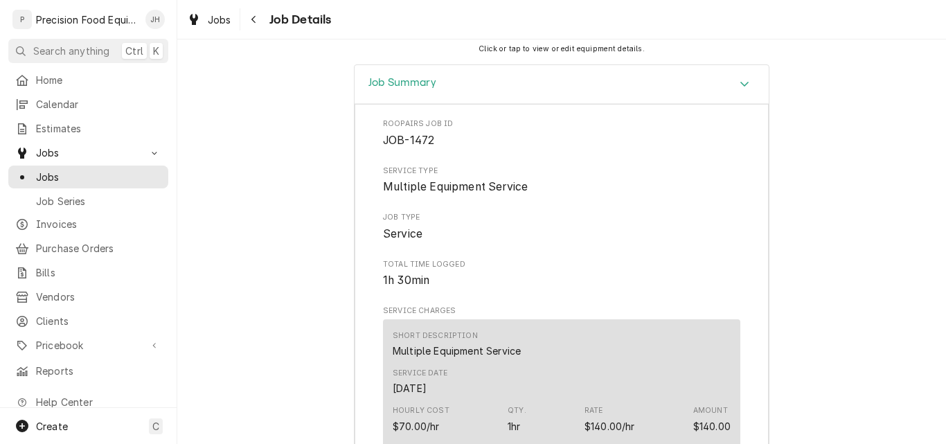
scroll to position [1529, 0]
